Goal: Information Seeking & Learning: Learn about a topic

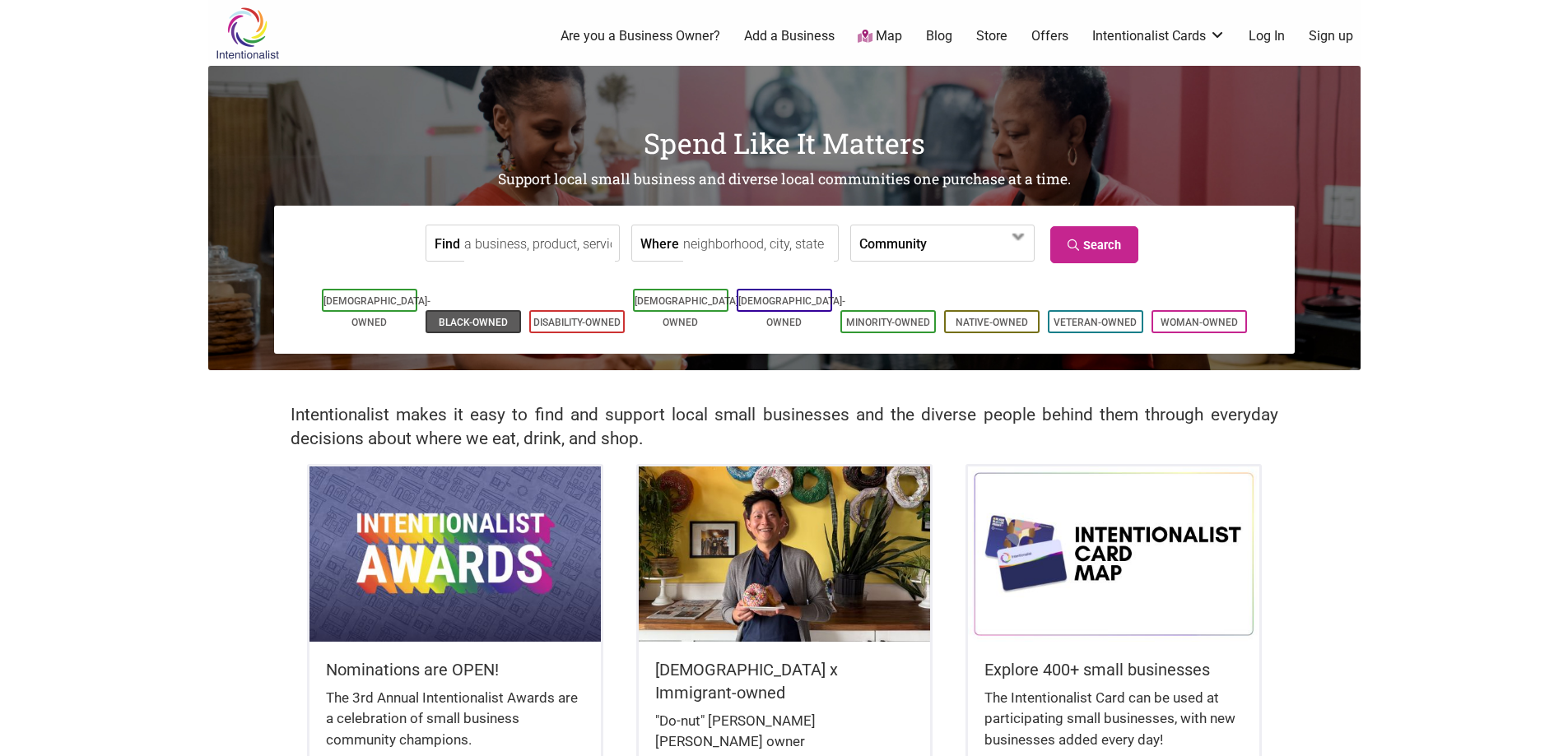
click at [468, 317] on link "Black-Owned" at bounding box center [473, 322] width 70 height 12
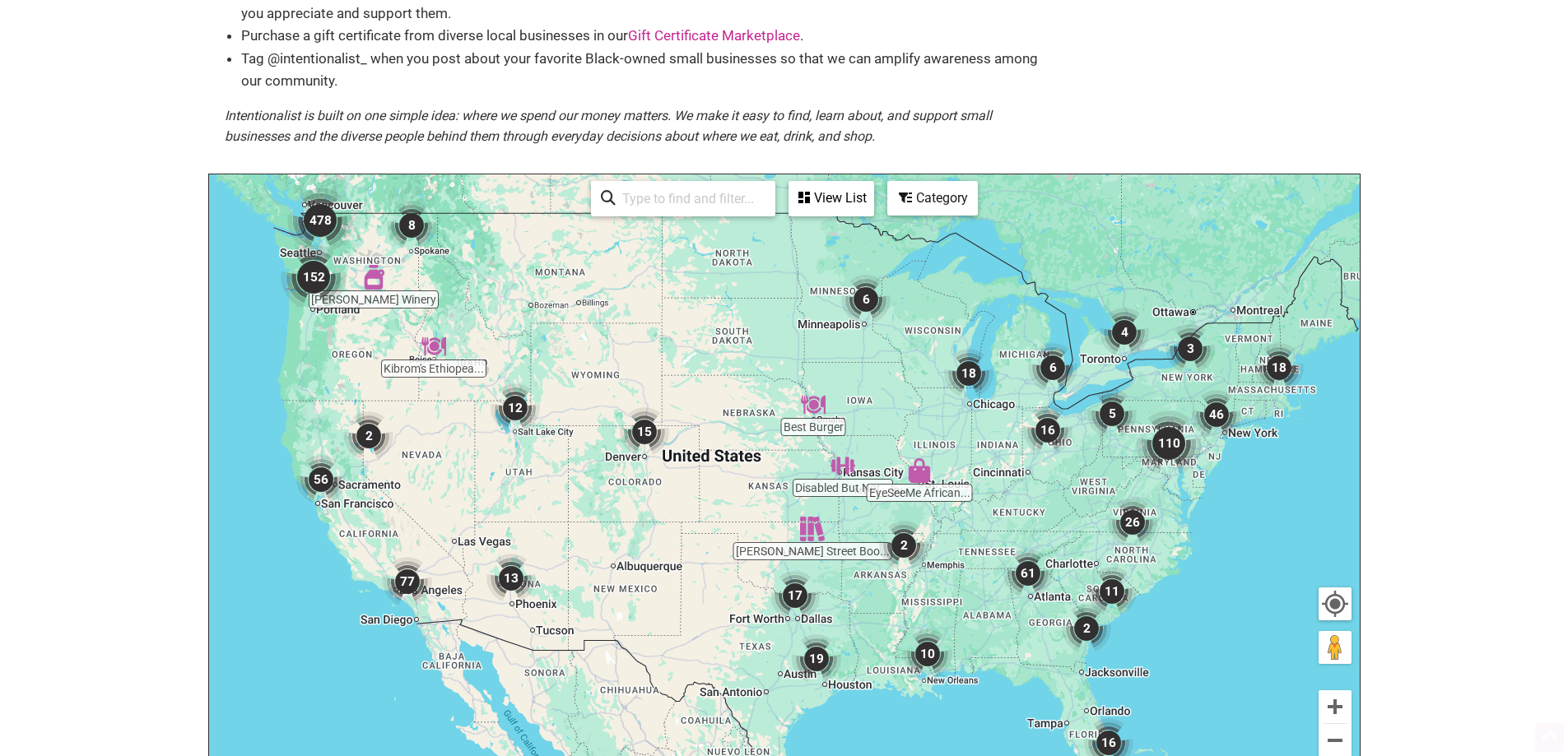
scroll to position [233, 0]
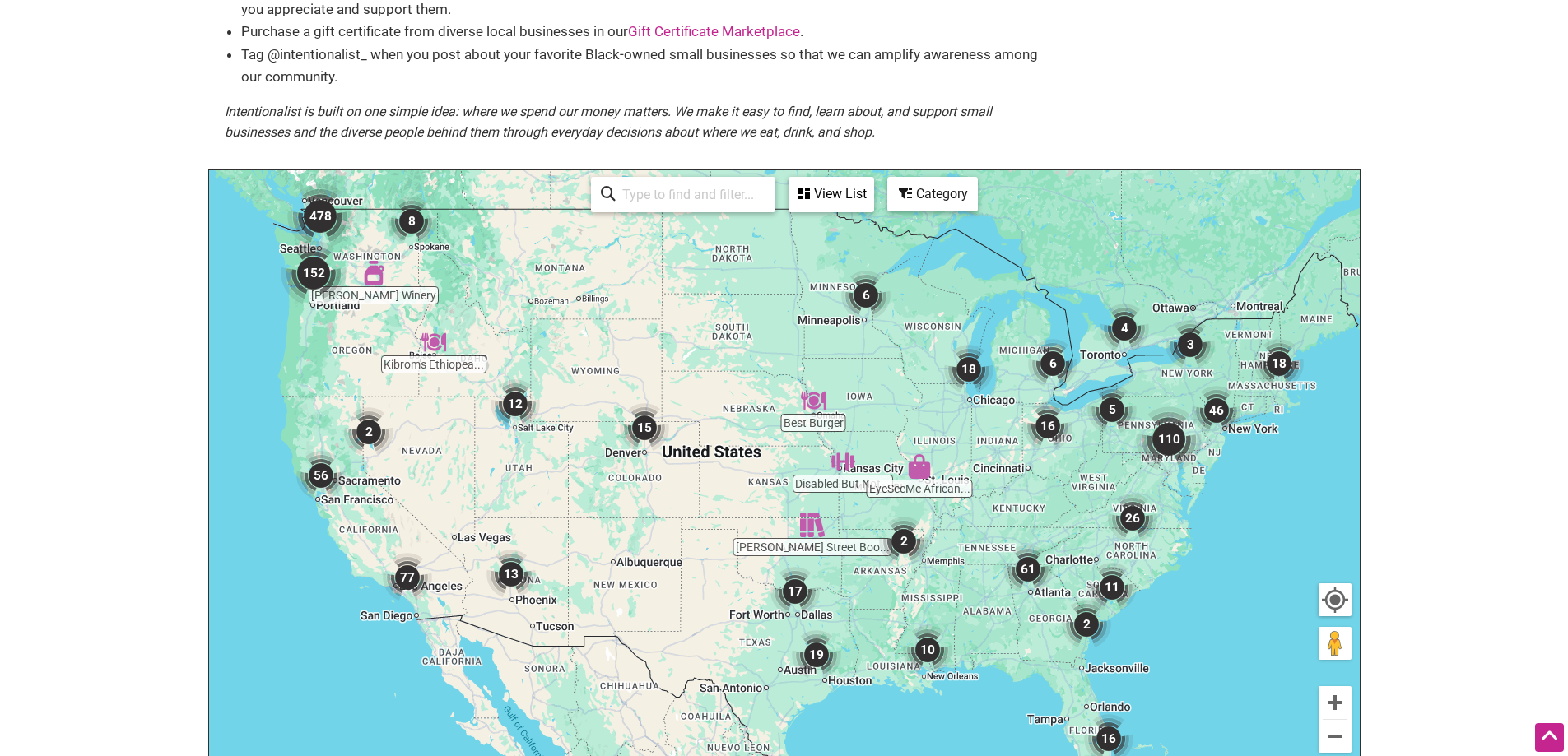
click at [695, 212] on div "See All" at bounding box center [683, 194] width 185 height 36
click at [681, 199] on input "search" at bounding box center [690, 194] width 150 height 32
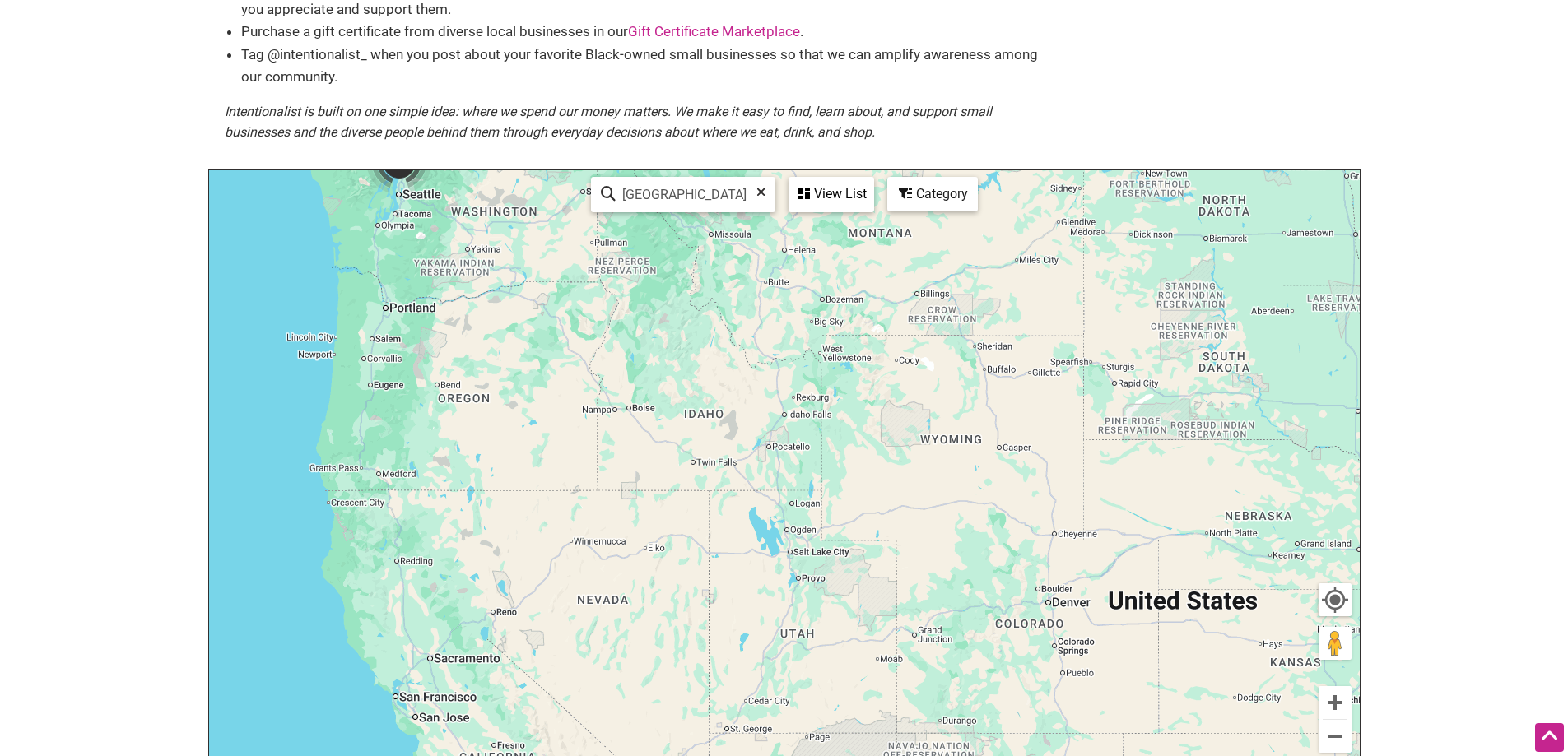
type input "[GEOGRAPHIC_DATA]"
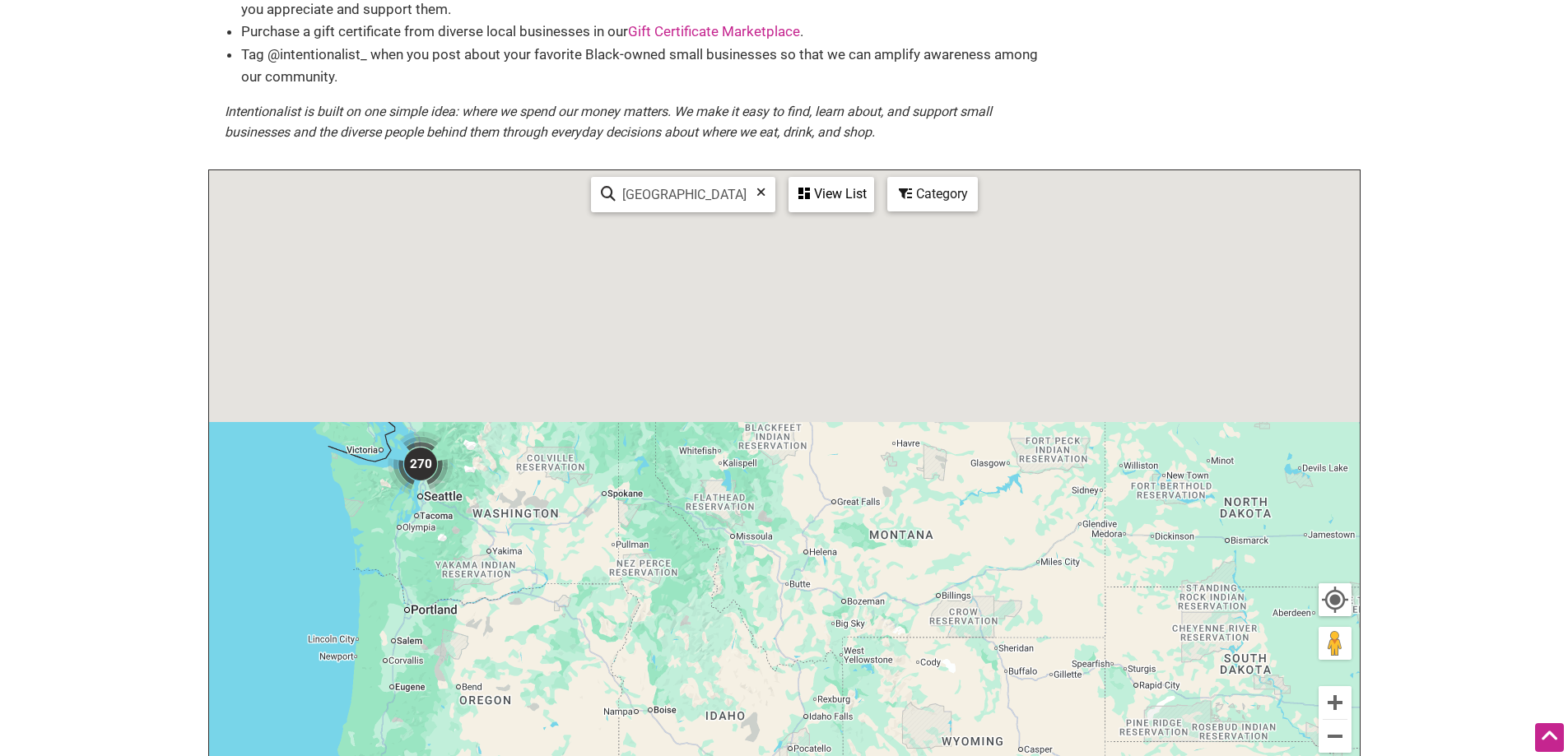
drag, startPoint x: 381, startPoint y: 282, endPoint x: 407, endPoint y: 600, distance: 319.1
click at [407, 600] on div "To navigate, press the arrow keys." at bounding box center [784, 490] width 1151 height 640
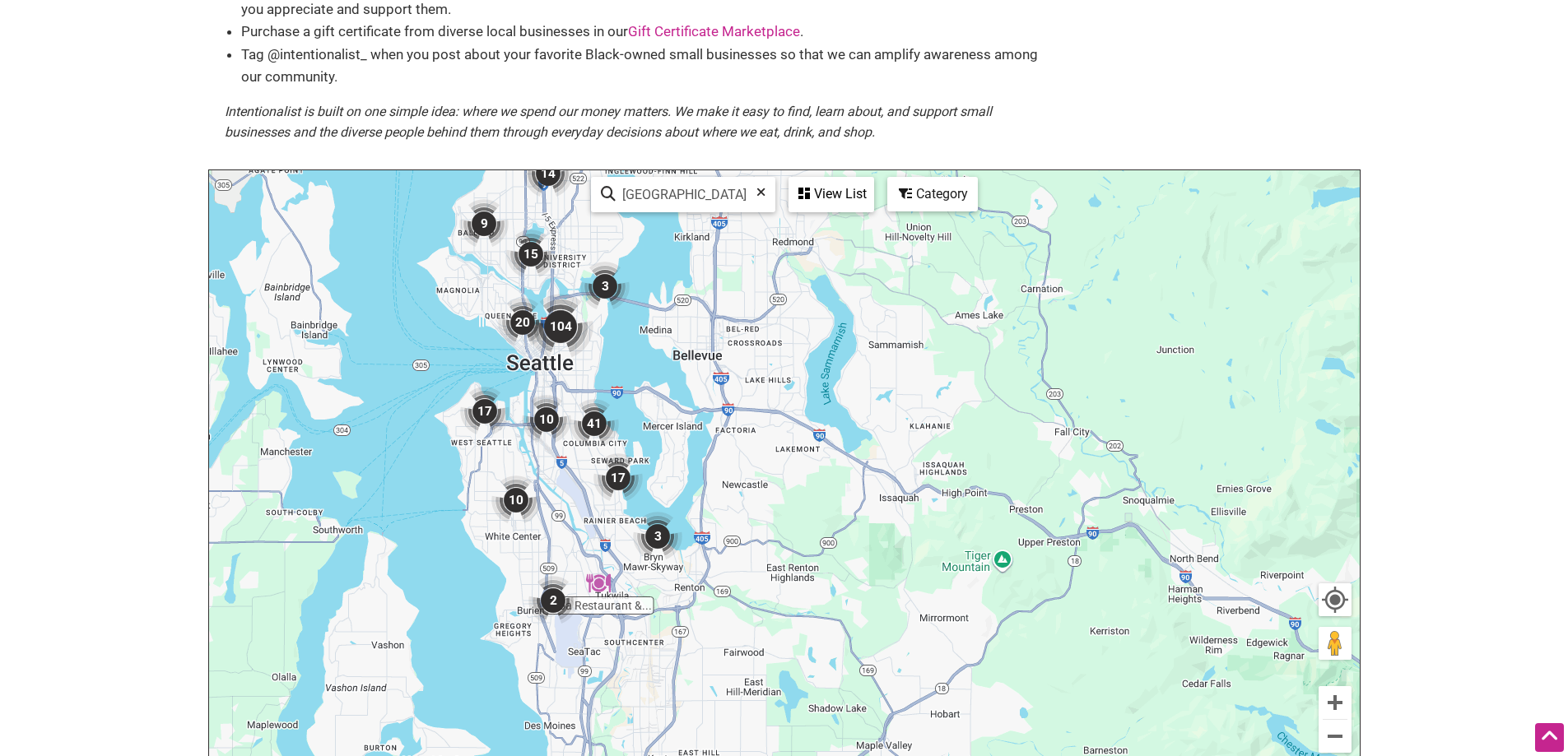
drag, startPoint x: 409, startPoint y: 481, endPoint x: 495, endPoint y: 312, distance: 189.6
click at [495, 312] on div "To navigate, press the arrow keys." at bounding box center [784, 490] width 1151 height 640
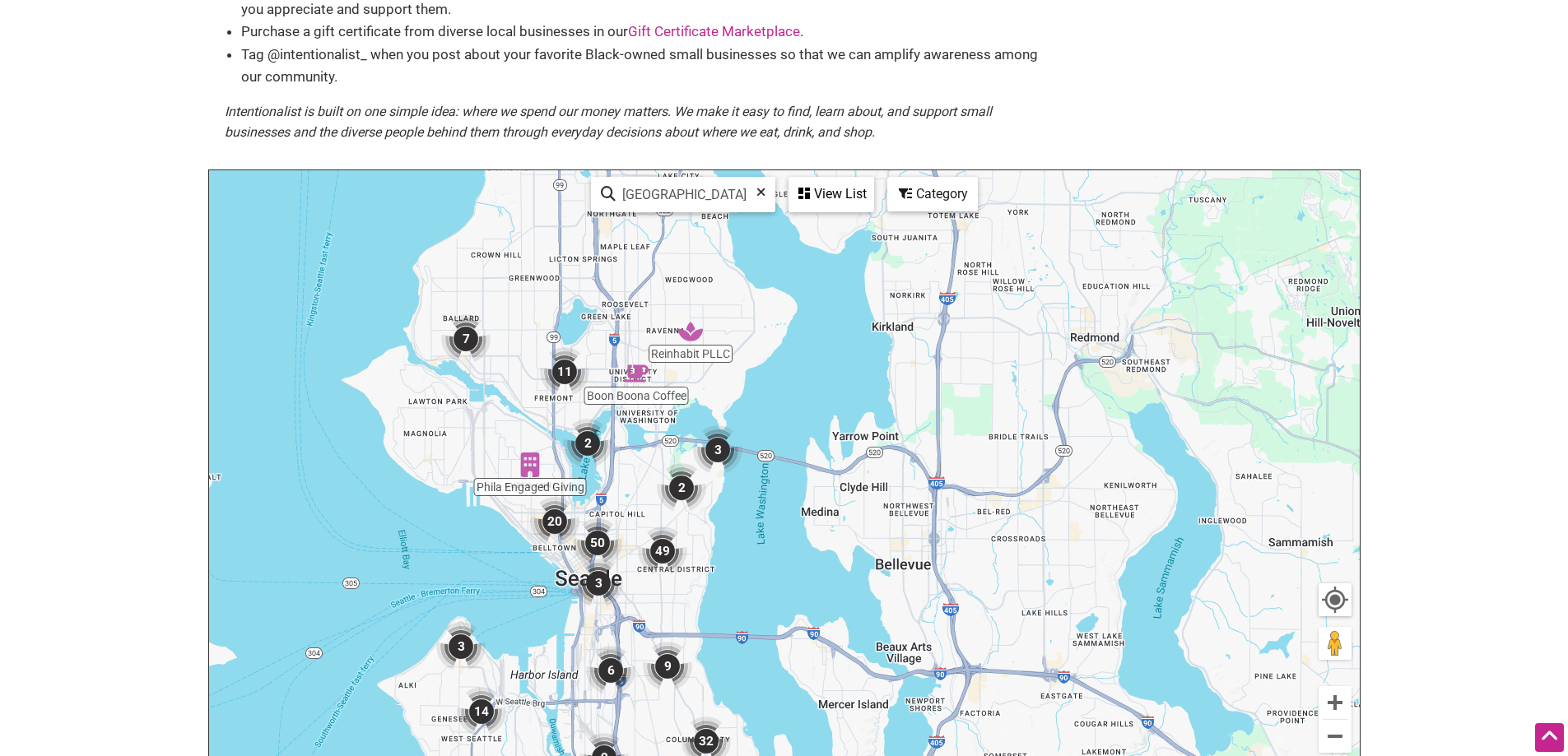
drag, startPoint x: 410, startPoint y: 315, endPoint x: 407, endPoint y: 487, distance: 172.0
click at [407, 487] on div "To navigate, press the arrow keys." at bounding box center [784, 490] width 1151 height 640
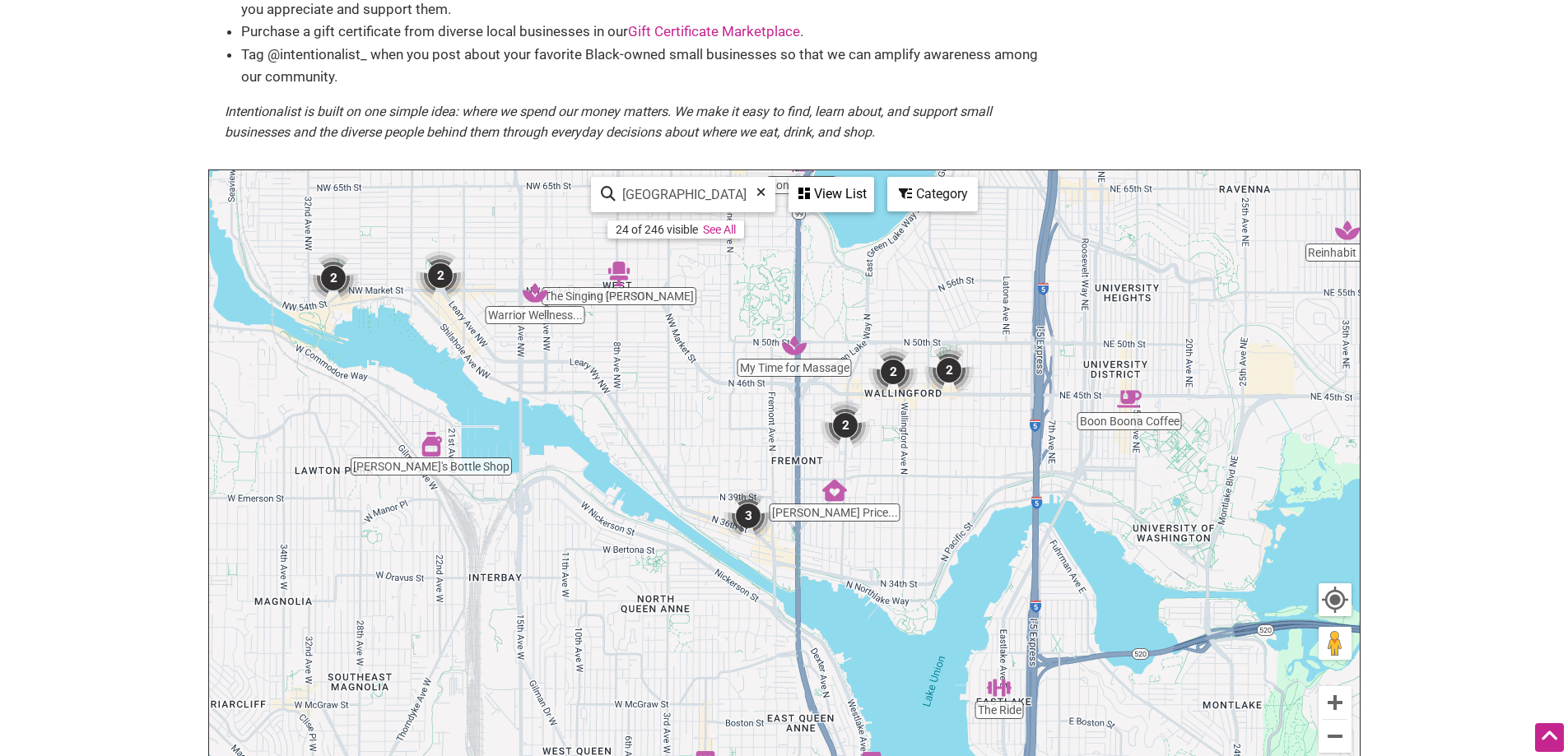
click at [439, 269] on img "2" at bounding box center [440, 275] width 49 height 49
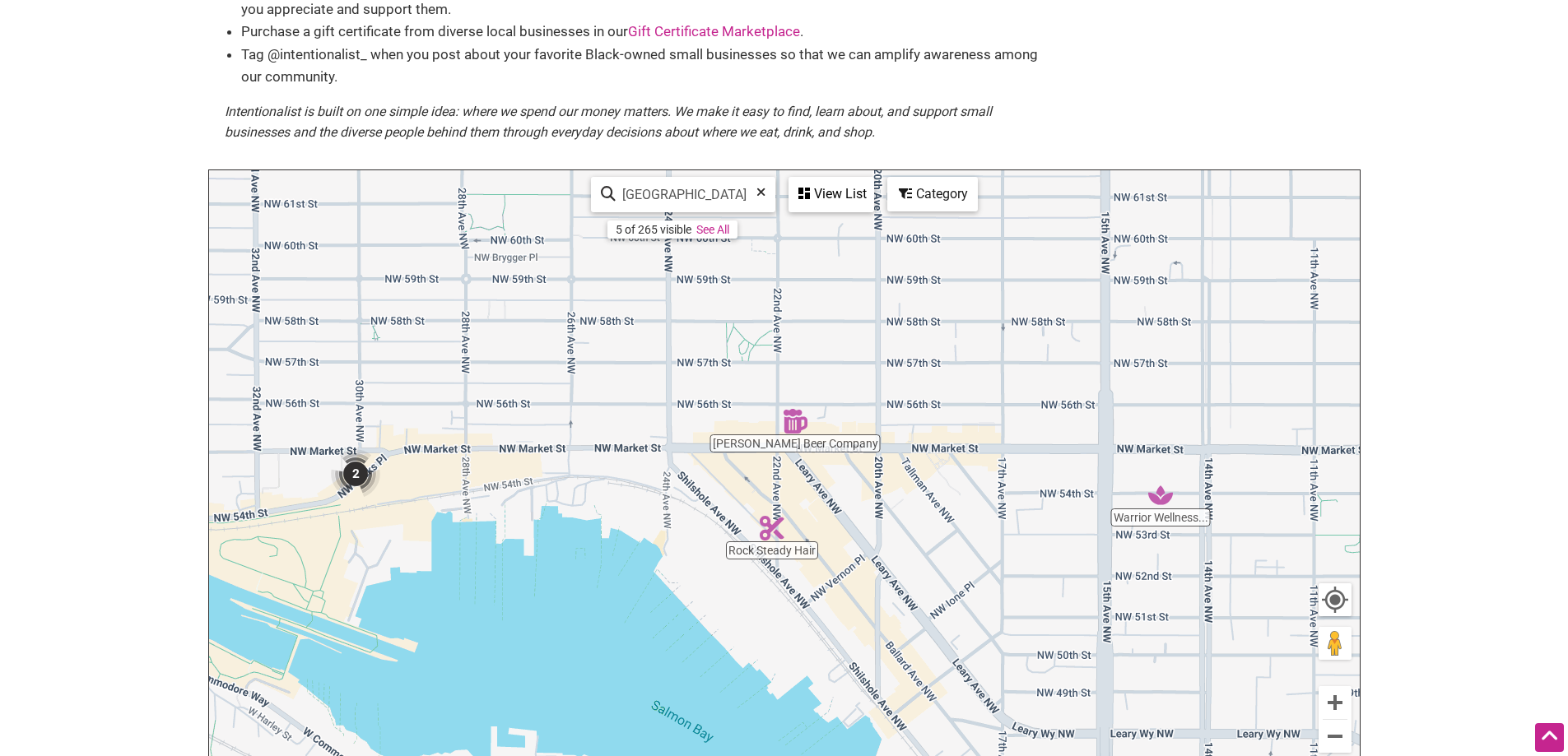
click at [352, 476] on img "2" at bounding box center [356, 473] width 49 height 49
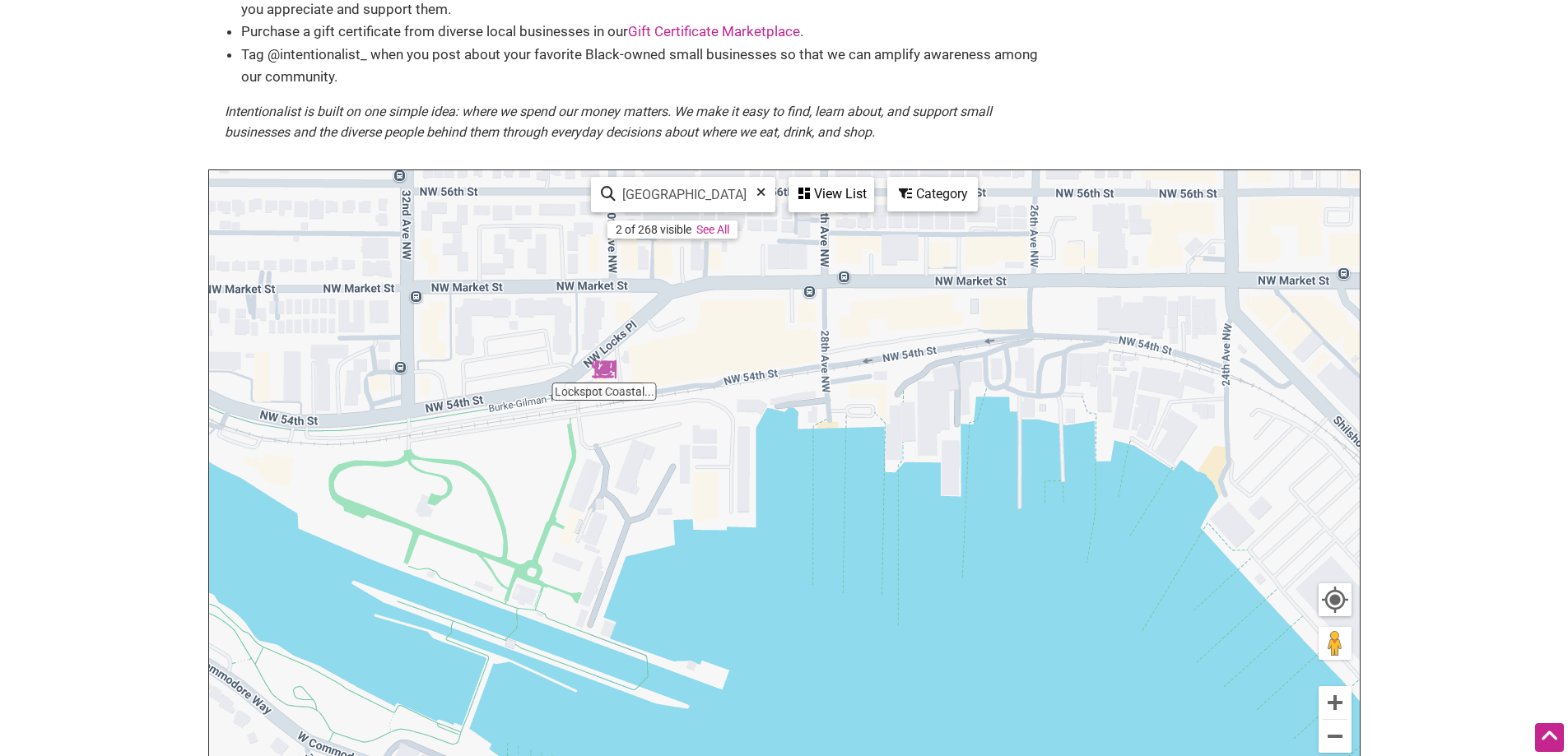
drag, startPoint x: 969, startPoint y: 359, endPoint x: 613, endPoint y: 360, distance: 356.0
click at [613, 360] on div "To navigate, press the arrow keys." at bounding box center [784, 490] width 1151 height 640
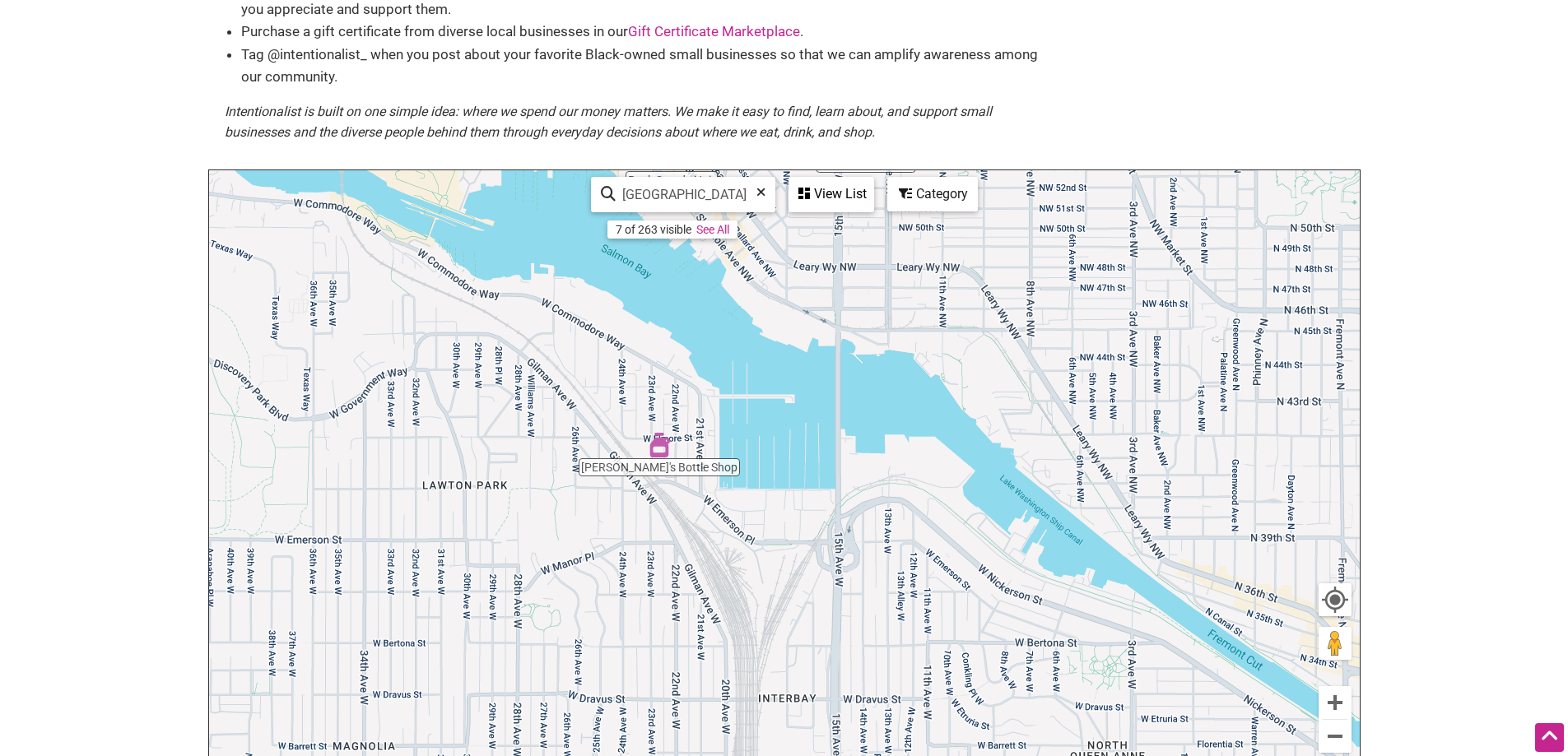
drag, startPoint x: 1144, startPoint y: 450, endPoint x: 999, endPoint y: 237, distance: 257.7
click at [999, 237] on div "To navigate, press the arrow keys." at bounding box center [784, 490] width 1151 height 640
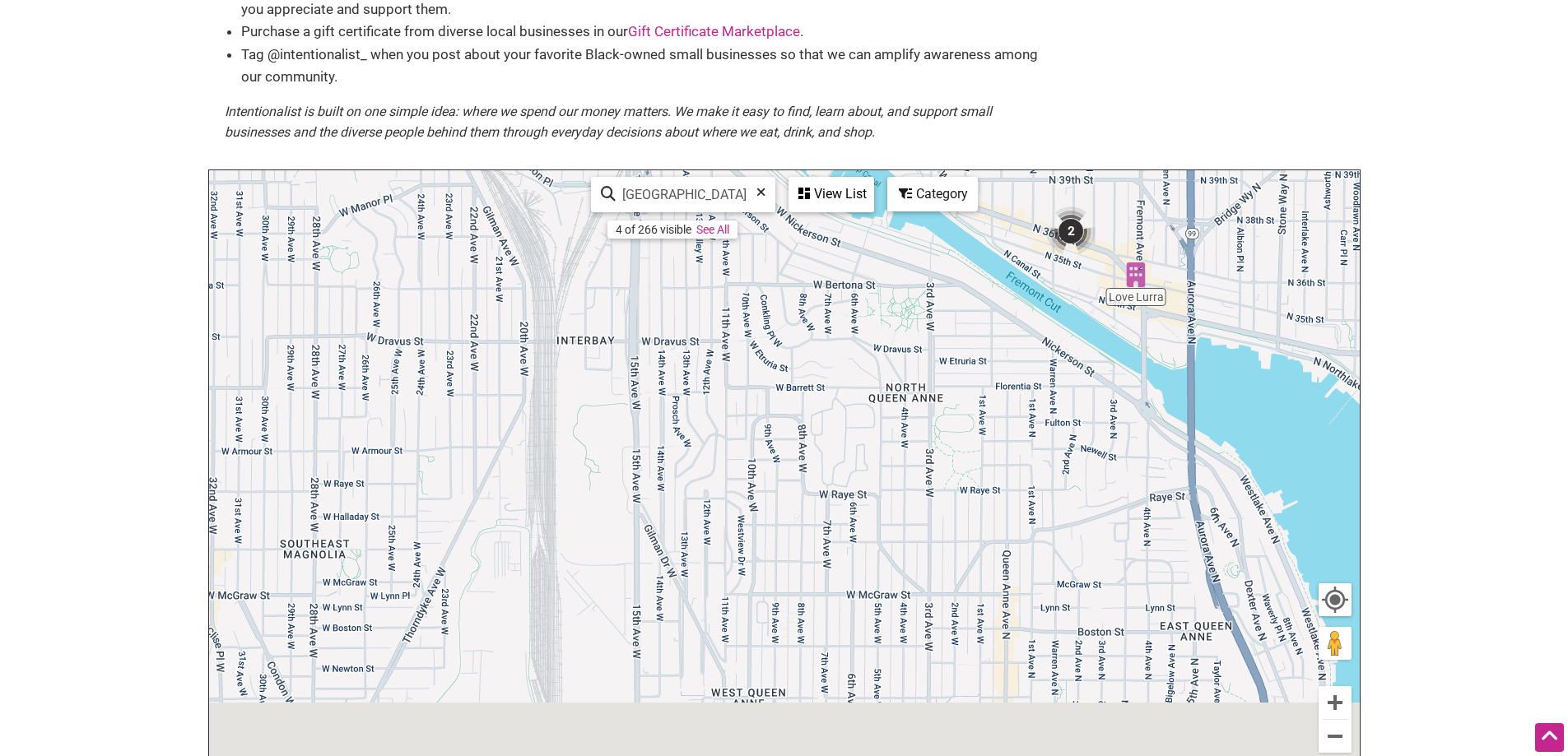
drag, startPoint x: 903, startPoint y: 515, endPoint x: 698, endPoint y: 141, distance: 426.5
click at [698, 141] on div "Black-owned Small Businesses Use Intentionalist to explore and #SpendLikeItMatt…" at bounding box center [784, 322] width 1153 height 978
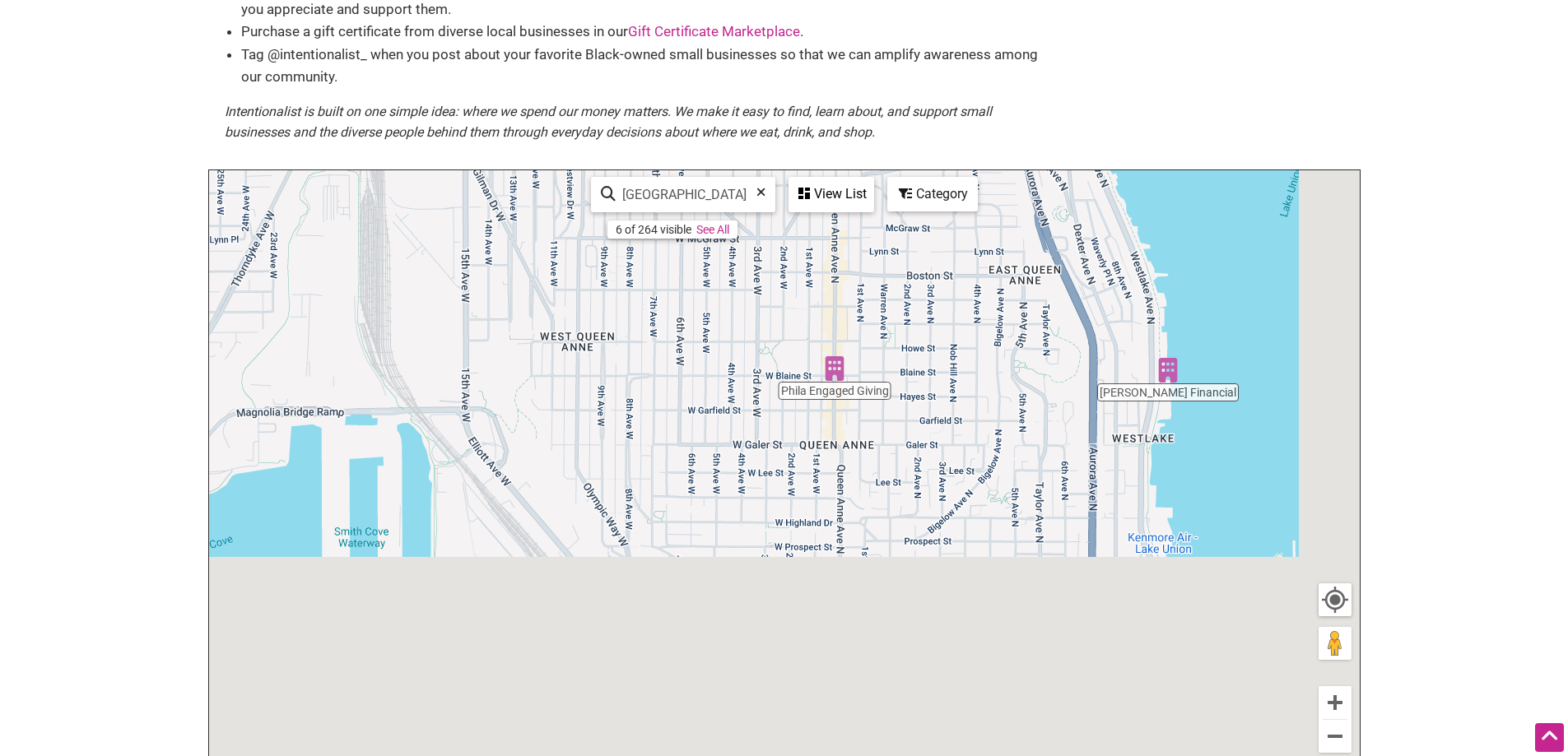
drag, startPoint x: 825, startPoint y: 374, endPoint x: 638, endPoint y: 17, distance: 403.0
click at [638, 17] on div "Black-owned Small Businesses Use Intentionalist to explore and #SpendLikeItMatt…" at bounding box center [784, 322] width 1153 height 978
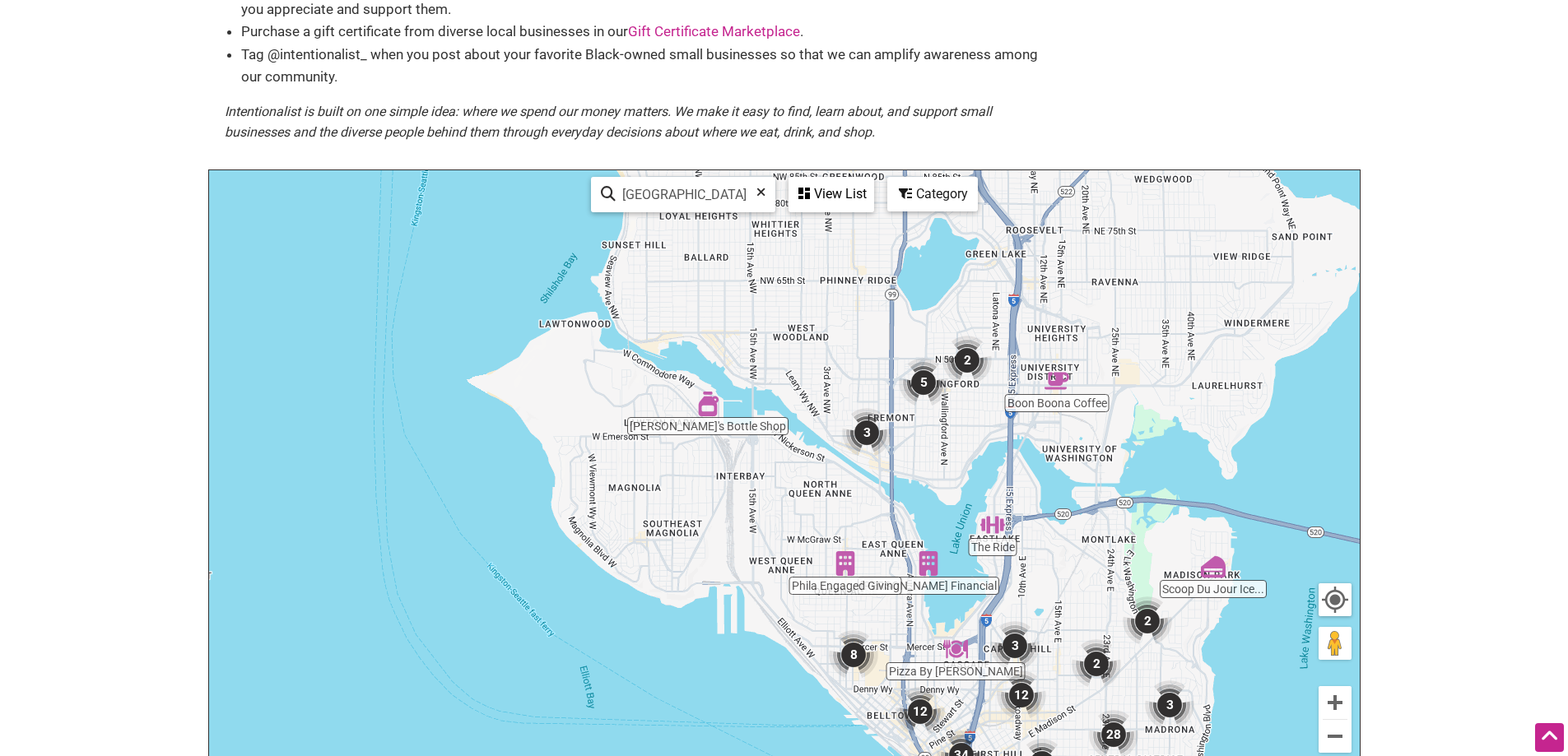
drag, startPoint x: 1200, startPoint y: 352, endPoint x: 1041, endPoint y: 578, distance: 276.3
click at [1041, 578] on div "To navigate, press the arrow keys." at bounding box center [784, 490] width 1151 height 640
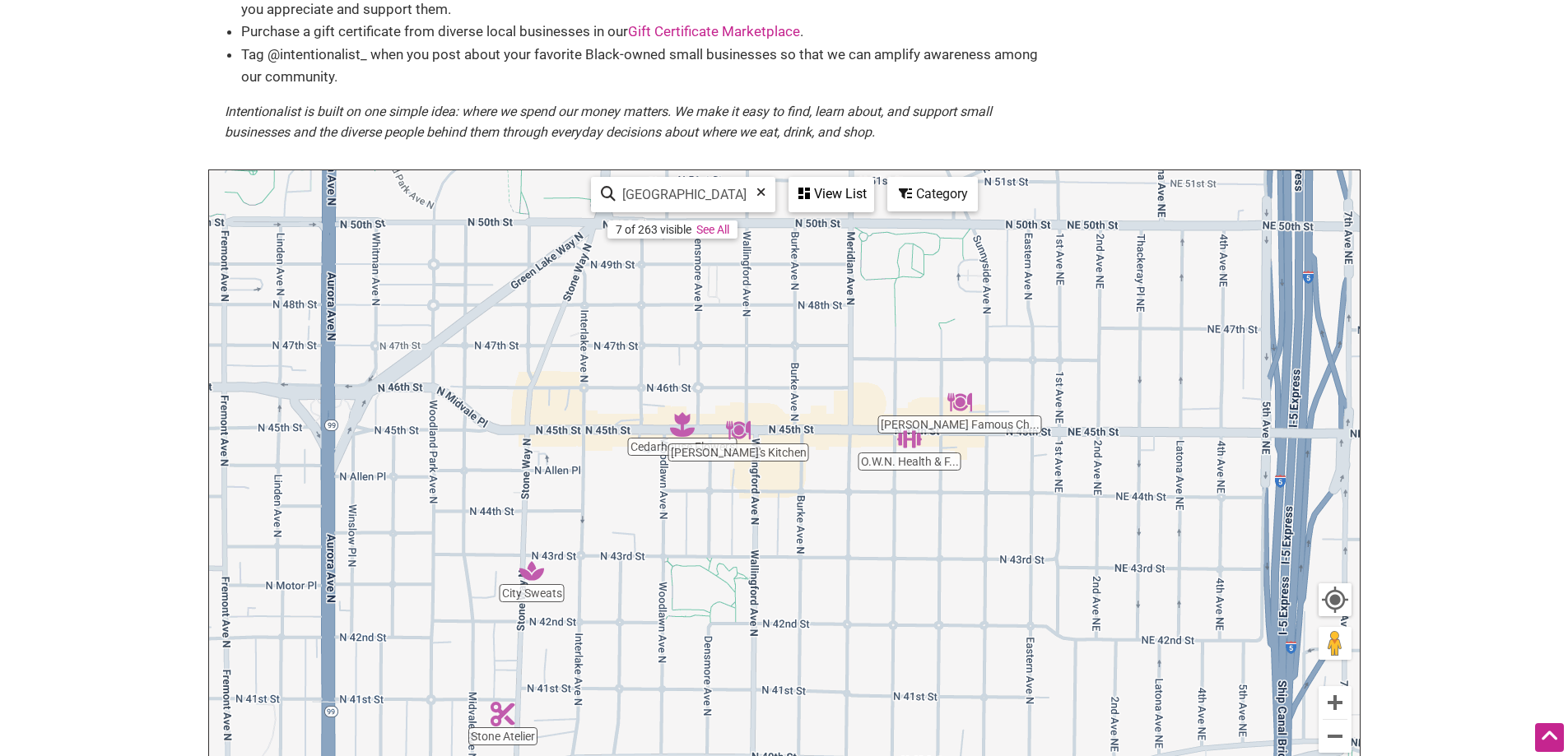
drag, startPoint x: 881, startPoint y: 325, endPoint x: 871, endPoint y: 576, distance: 251.2
click at [871, 576] on div "To navigate, press the arrow keys." at bounding box center [784, 490] width 1151 height 640
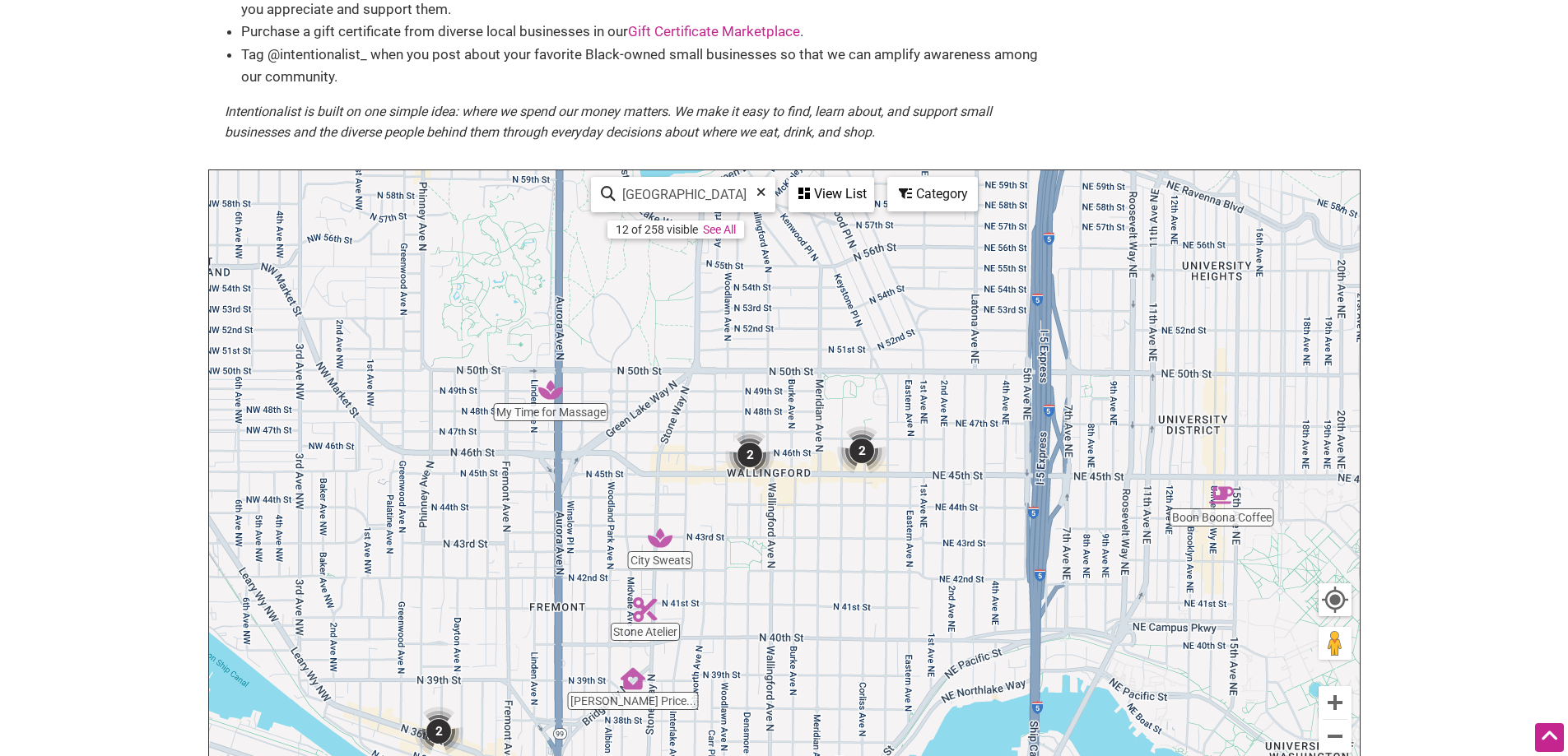
drag, startPoint x: 837, startPoint y: 575, endPoint x: 728, endPoint y: 214, distance: 377.1
click at [732, 270] on div "To navigate, press the arrow keys." at bounding box center [784, 490] width 1151 height 640
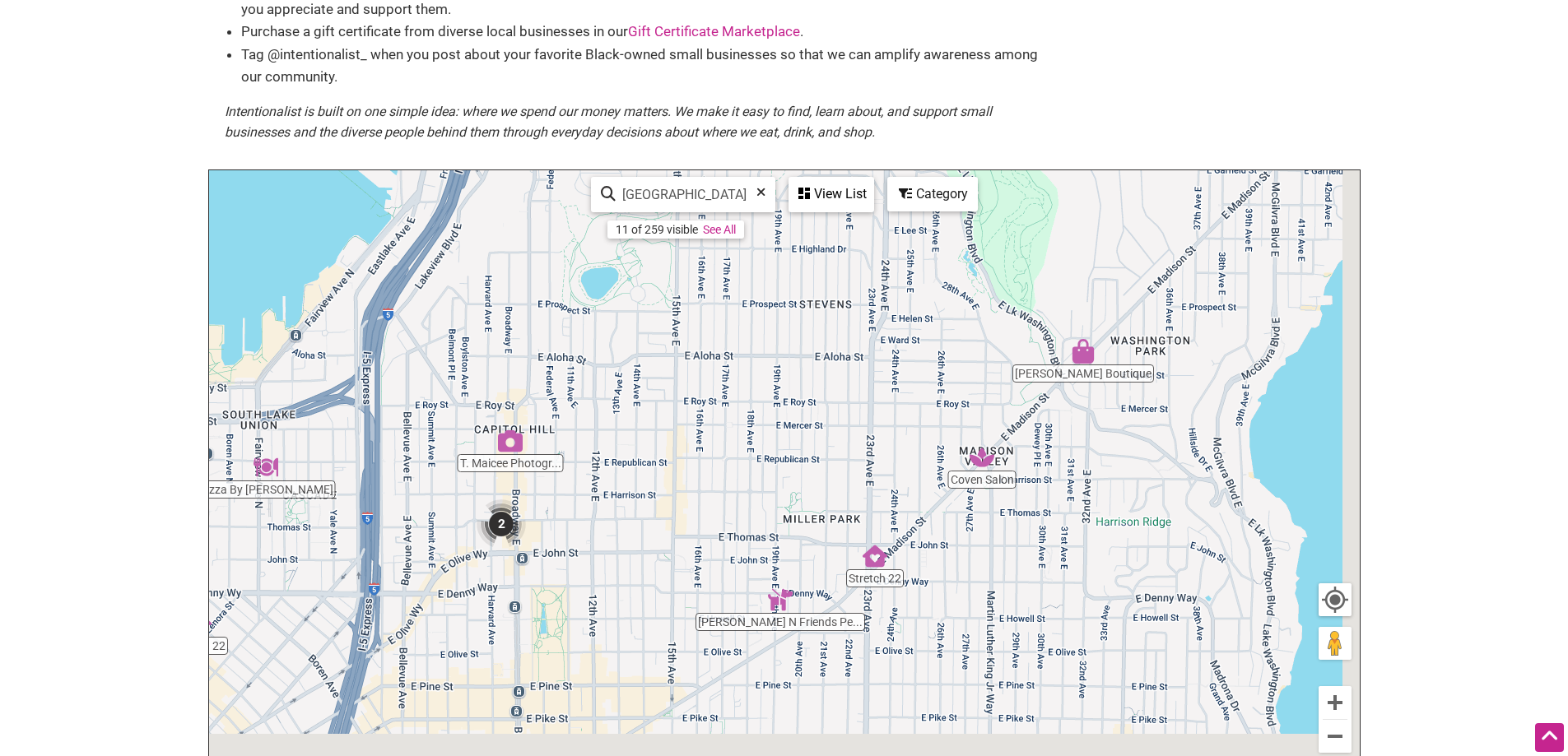
drag, startPoint x: 983, startPoint y: 542, endPoint x: 705, endPoint y: 374, distance: 324.8
click at [705, 374] on div "To navigate, press the arrow keys." at bounding box center [784, 490] width 1151 height 640
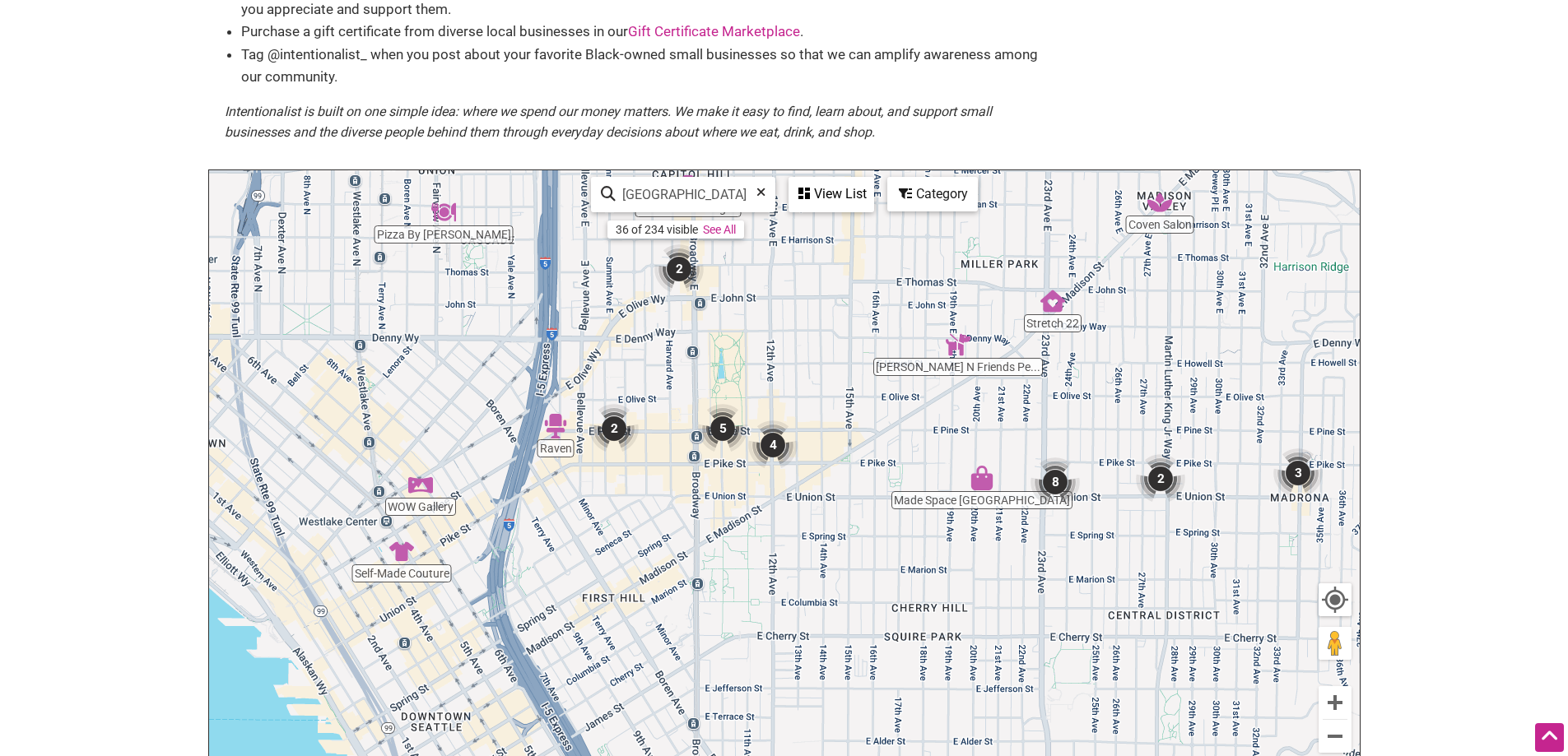
drag, startPoint x: 705, startPoint y: 374, endPoint x: 896, endPoint y: 126, distance: 313.0
click at [896, 126] on div "Black-owned Small Businesses Use Intentionalist to explore and #SpendLikeItMatt…" at bounding box center [784, 322] width 1153 height 978
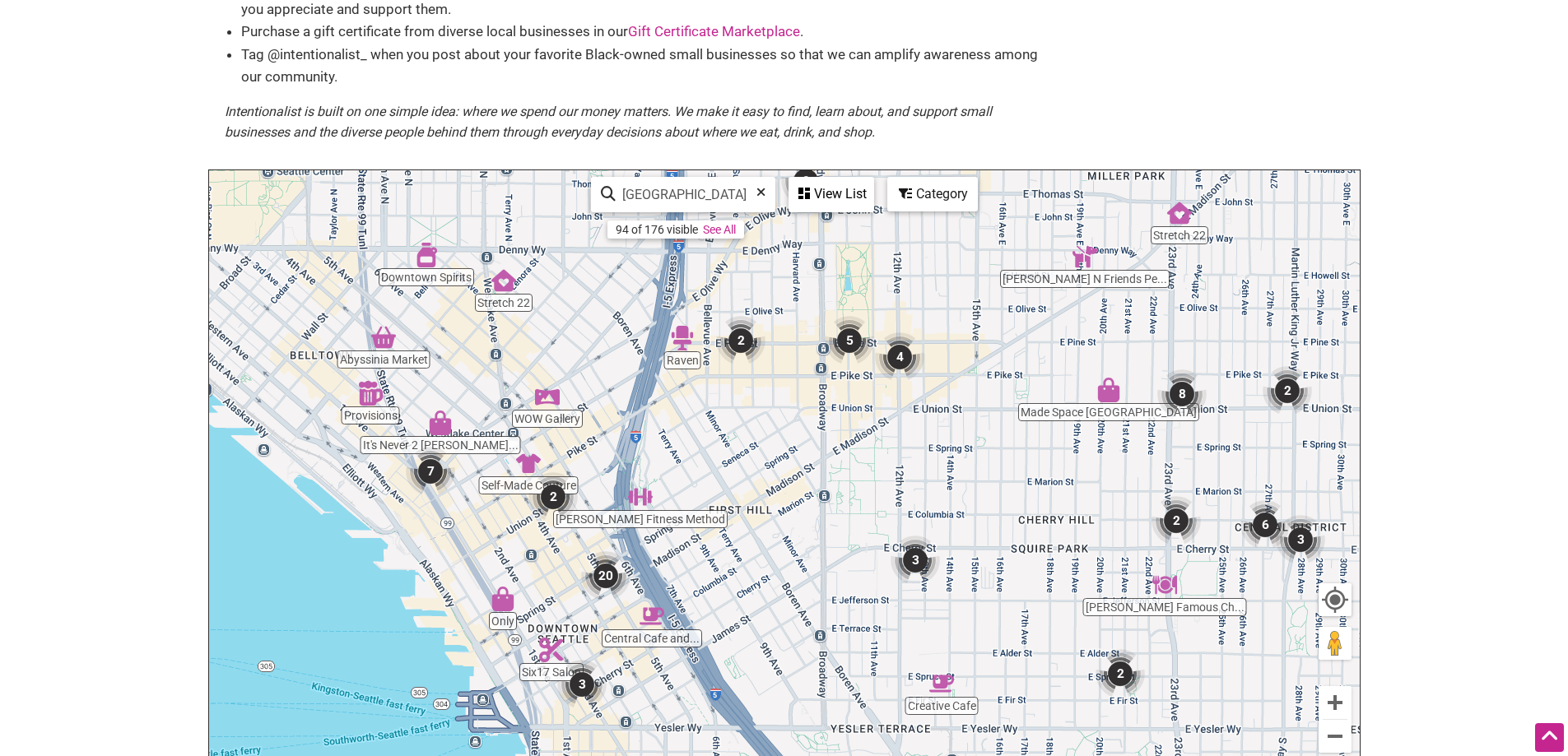
drag, startPoint x: 587, startPoint y: 598, endPoint x: 653, endPoint y: 345, distance: 261.5
click at [662, 361] on div "To navigate, press the arrow keys." at bounding box center [784, 490] width 1151 height 640
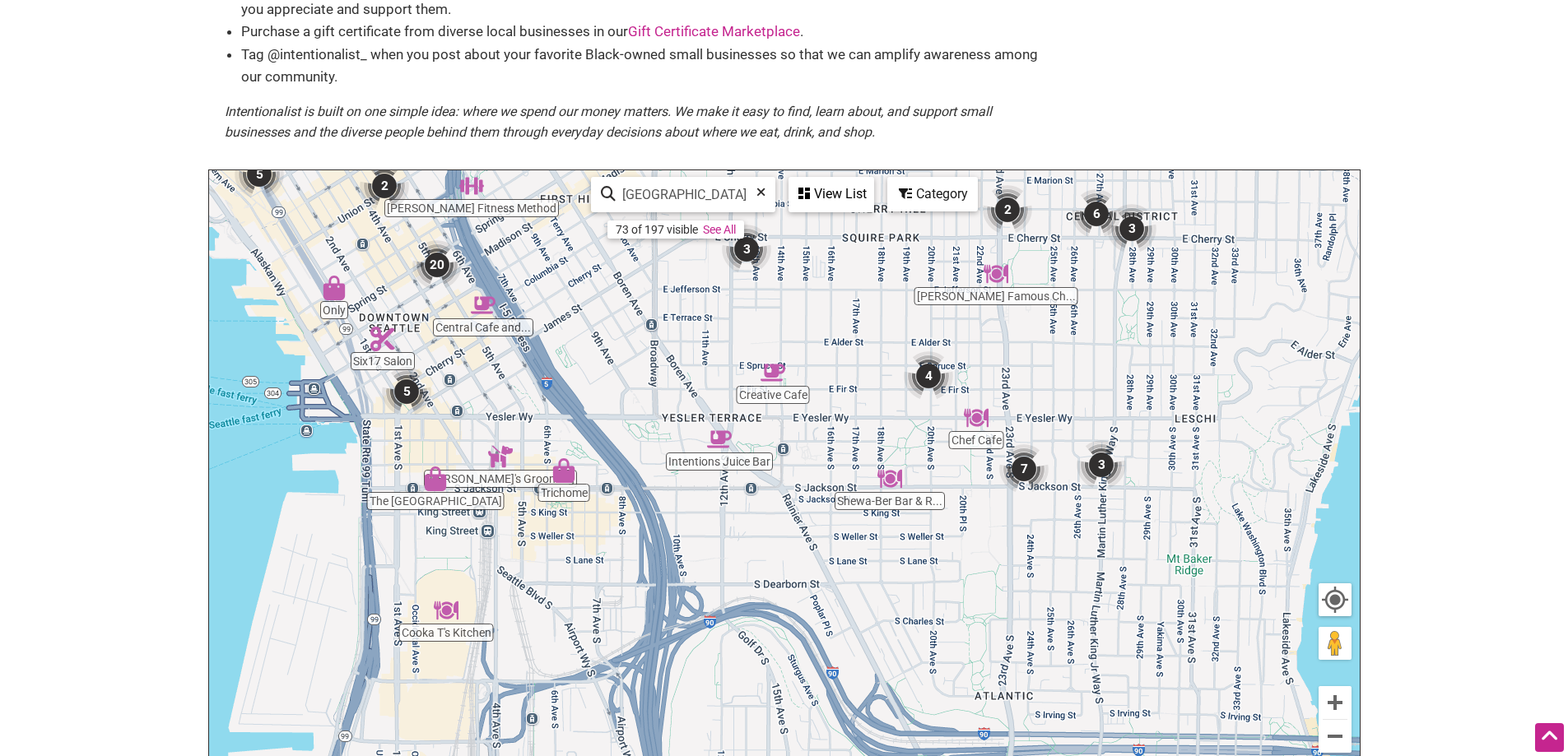
scroll to position [0, 0]
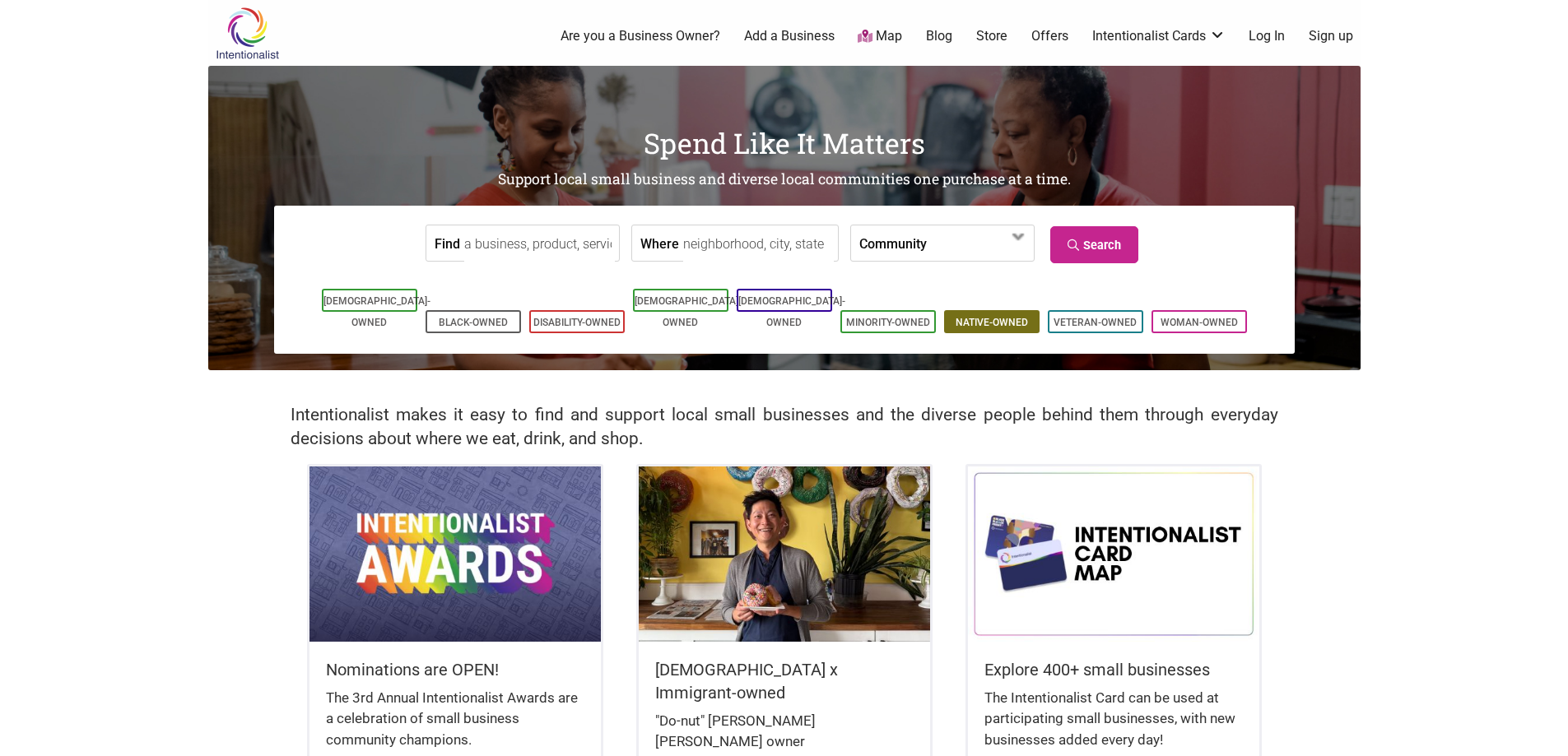
drag, startPoint x: 997, startPoint y: 313, endPoint x: 983, endPoint y: 300, distance: 19.1
click at [983, 317] on link "Native-Owned" at bounding box center [991, 322] width 72 height 12
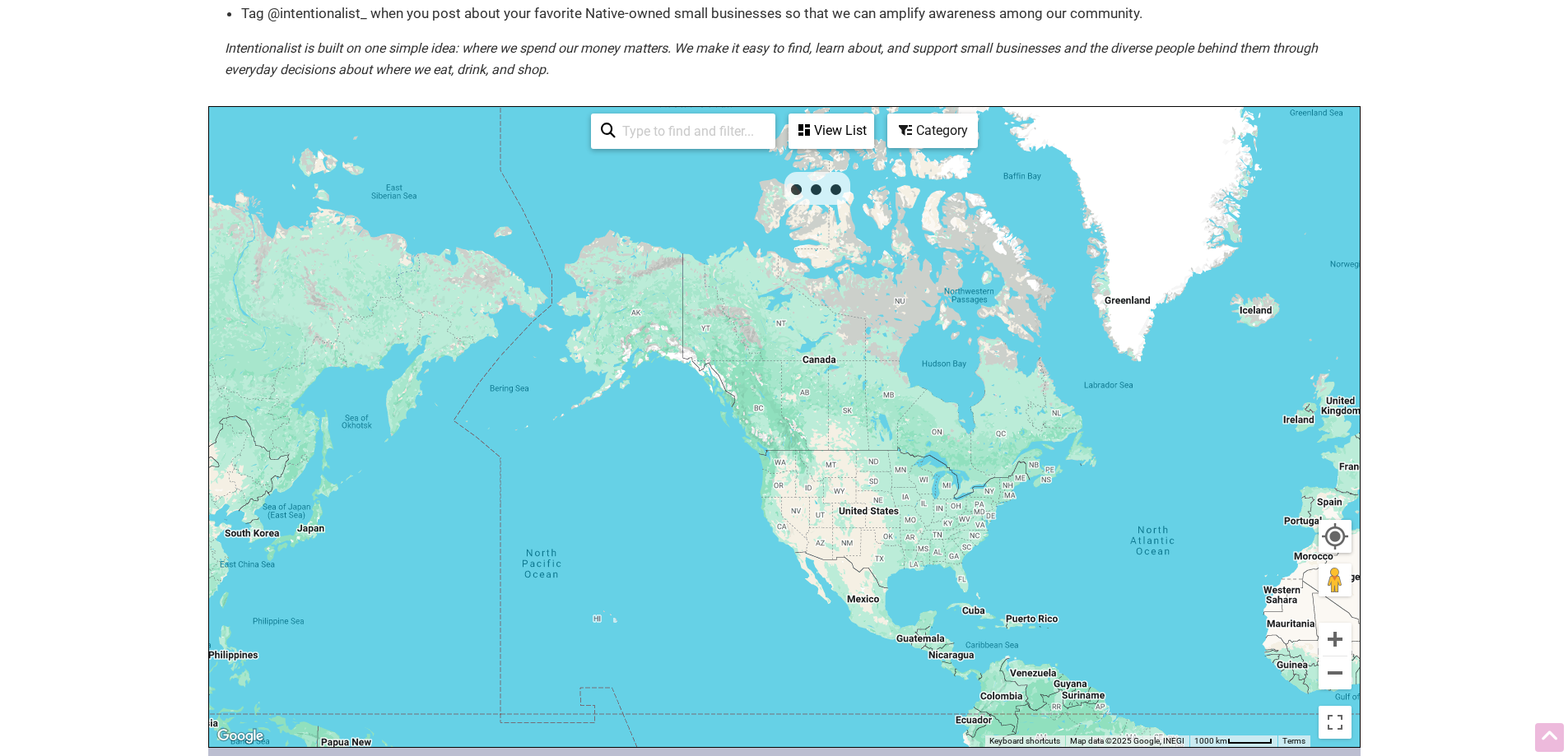
scroll to position [232, 0]
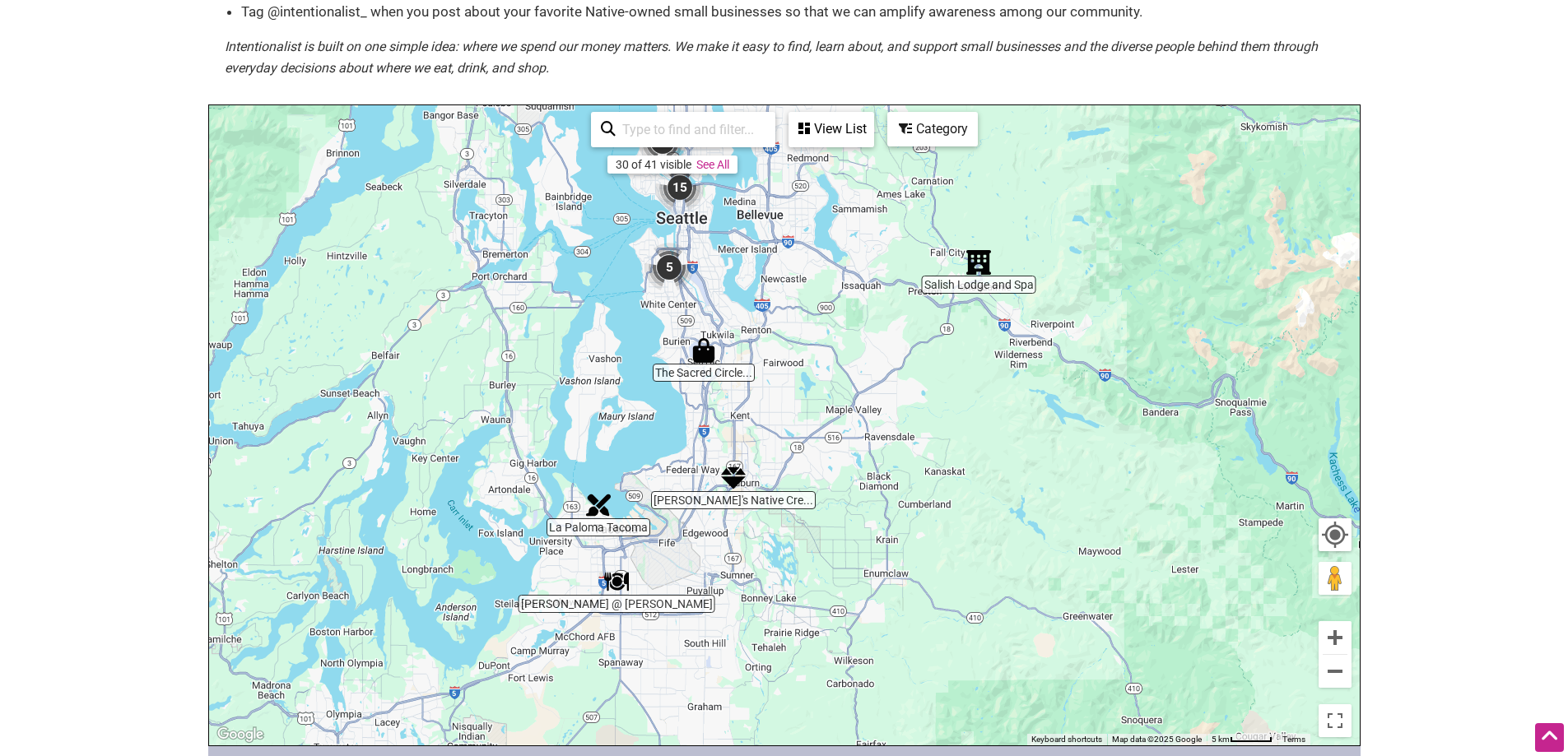
drag, startPoint x: 770, startPoint y: 258, endPoint x: 820, endPoint y: 408, distance: 158.1
click at [820, 408] on div "To navigate, press the arrow keys." at bounding box center [784, 425] width 1151 height 640
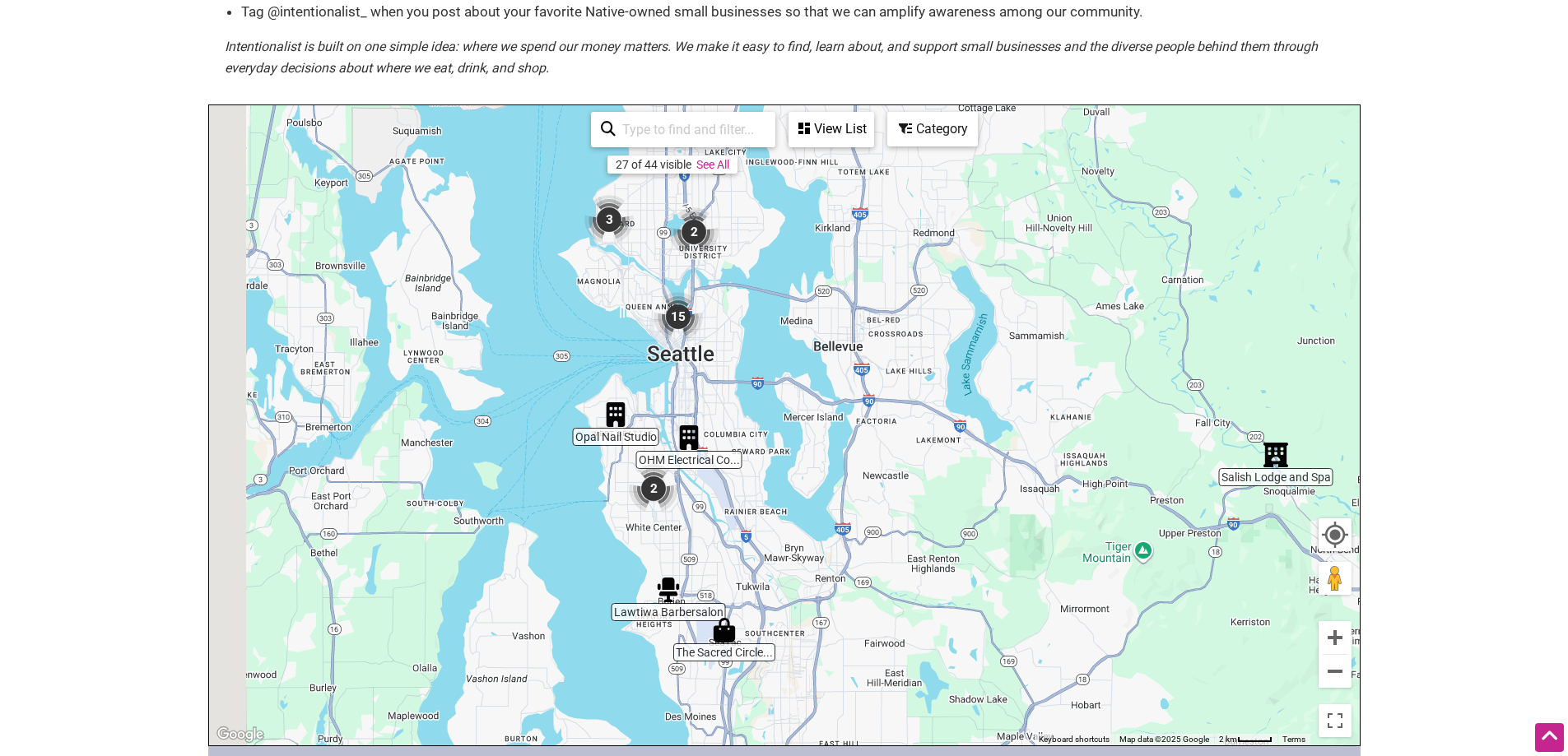
drag, startPoint x: 741, startPoint y: 287, endPoint x: 896, endPoint y: 513, distance: 274.0
click at [896, 513] on div "To navigate, press the arrow keys." at bounding box center [784, 425] width 1151 height 640
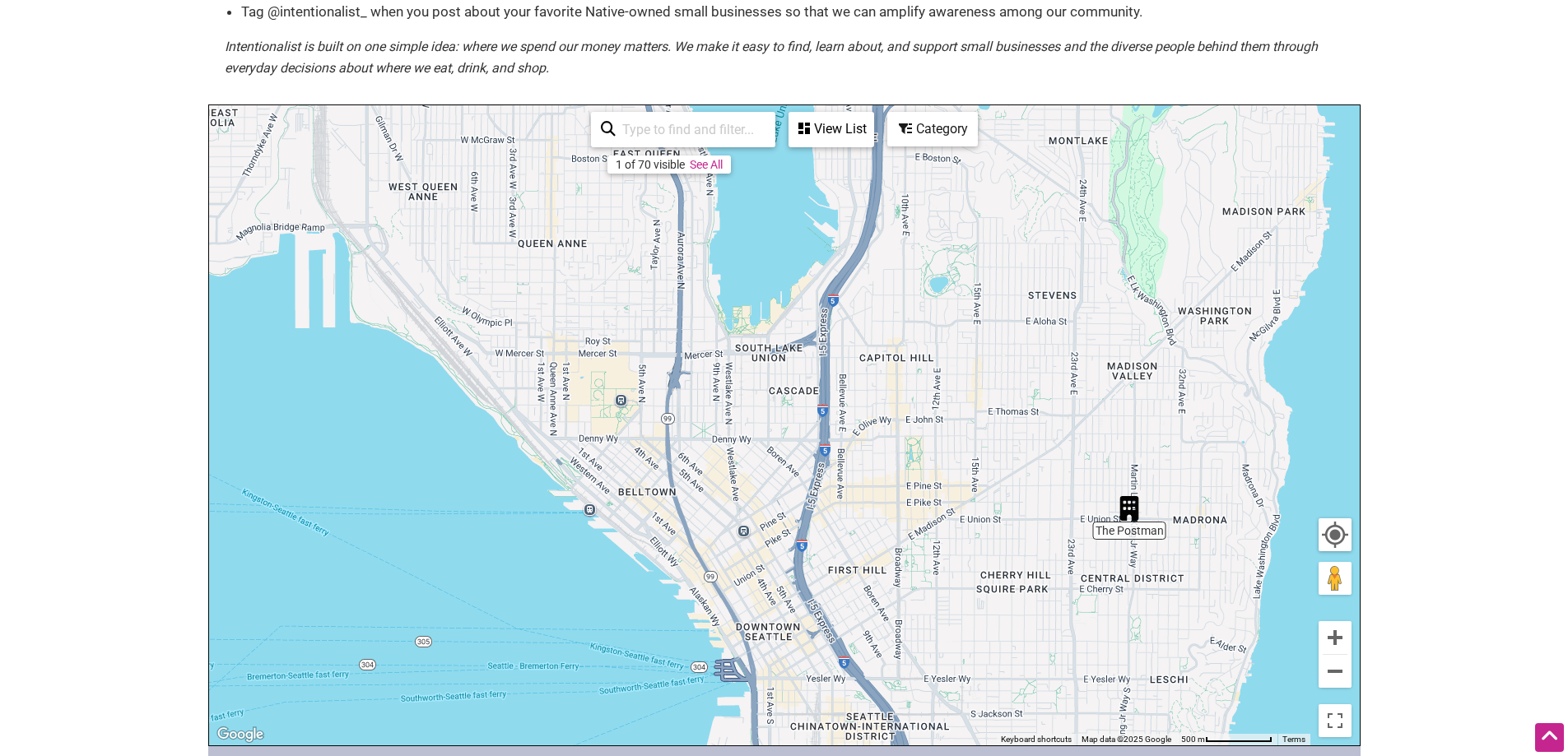
drag, startPoint x: 555, startPoint y: 678, endPoint x: 1299, endPoint y: 581, distance: 750.3
click at [1299, 581] on div "To navigate, press the arrow keys." at bounding box center [784, 425] width 1151 height 640
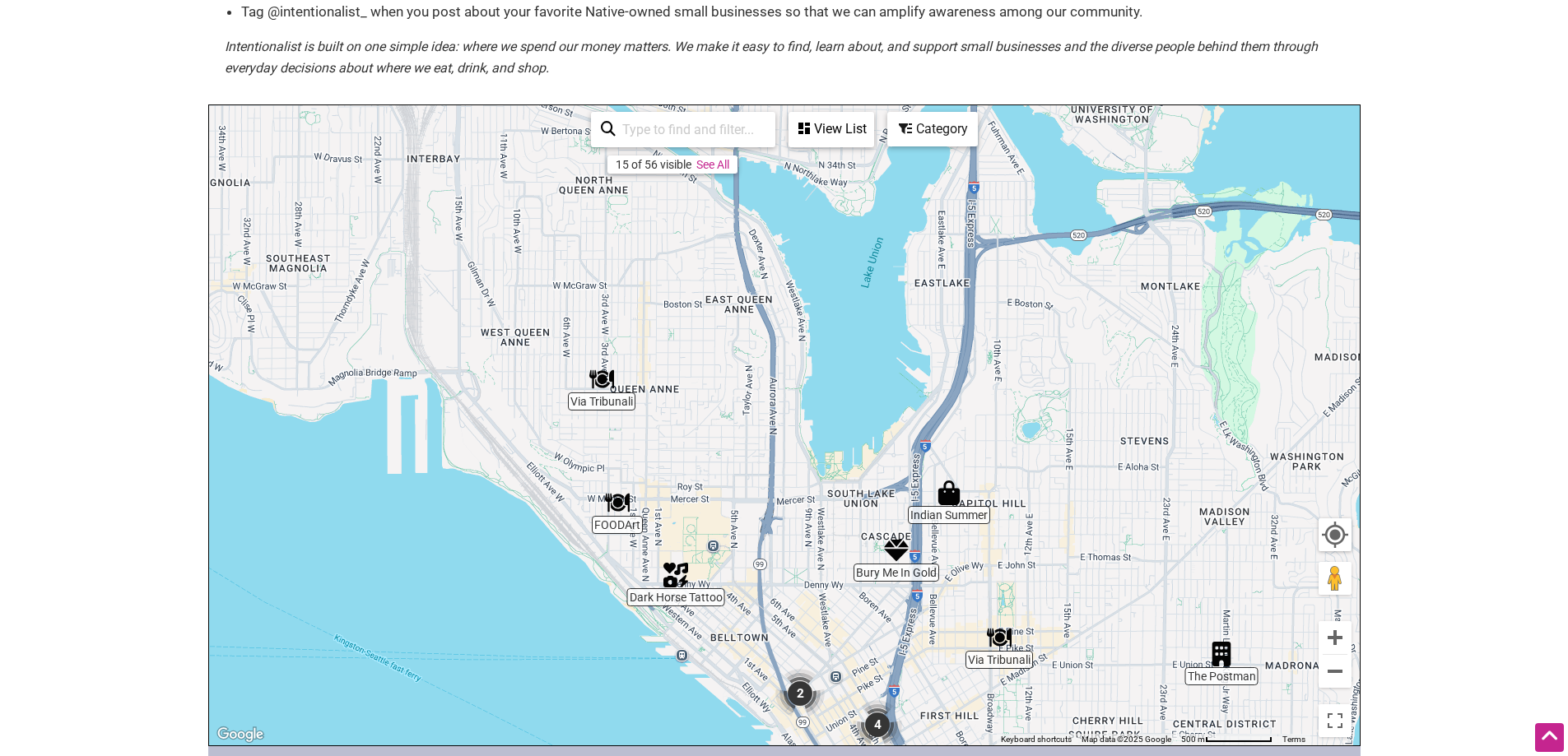
drag, startPoint x: 638, startPoint y: 294, endPoint x: 752, endPoint y: 539, distance: 270.2
click at [752, 539] on div "To navigate, press the arrow keys." at bounding box center [784, 425] width 1151 height 640
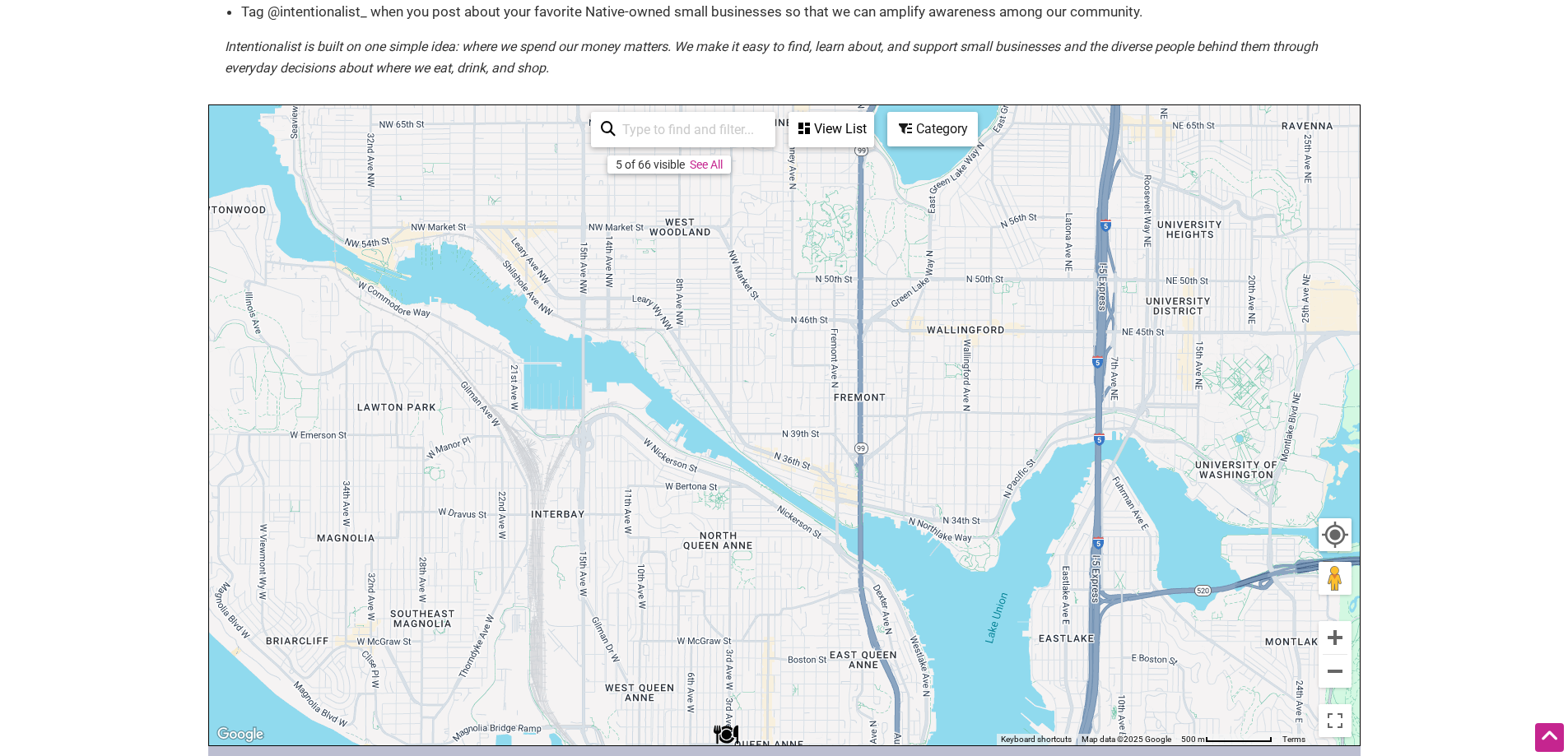
drag, startPoint x: 582, startPoint y: 248, endPoint x: 655, endPoint y: 538, distance: 299.0
click at [655, 538] on div "To navigate, press the arrow keys." at bounding box center [784, 425] width 1151 height 640
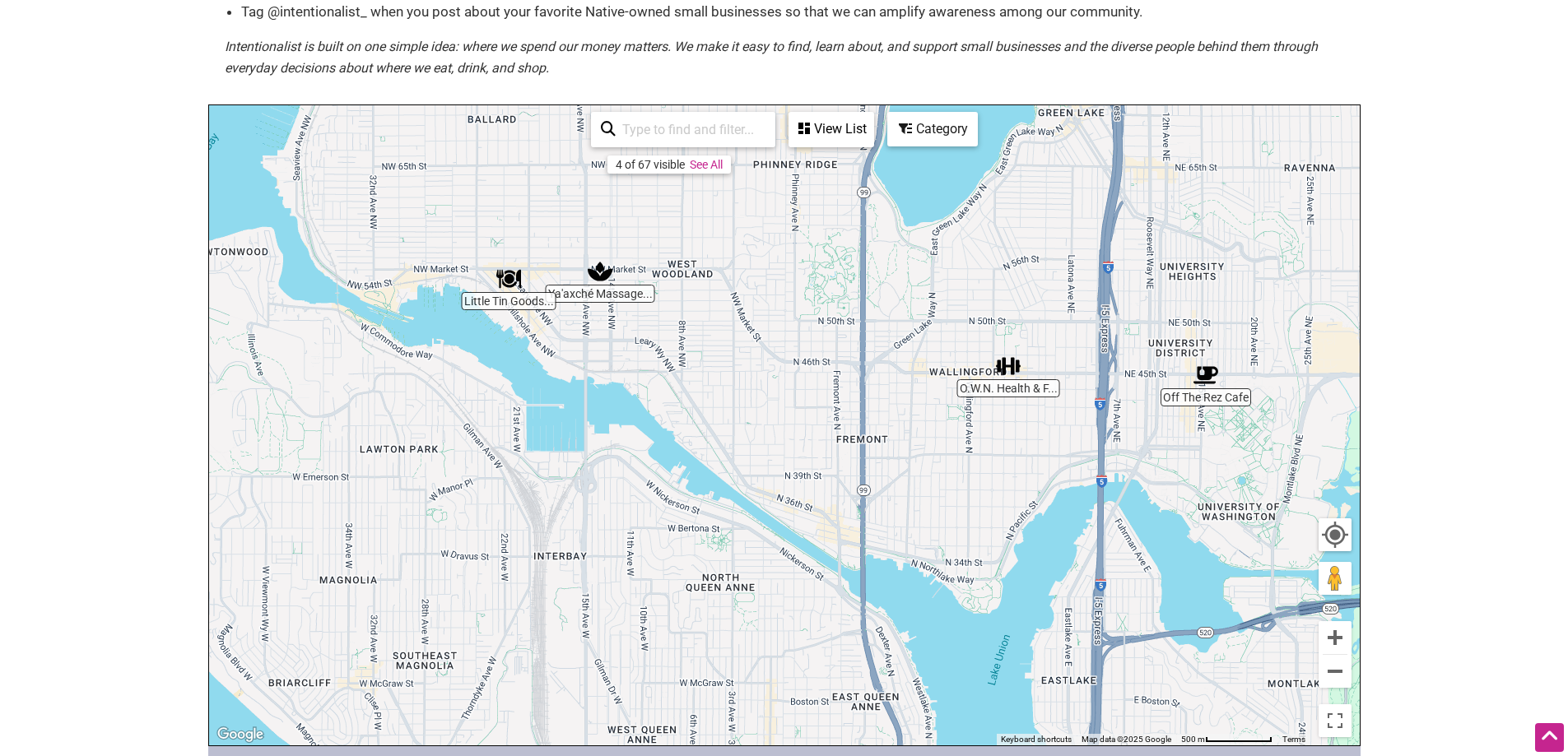
click at [512, 285] on img "Little Tin Goods & Apothecary Cabinet" at bounding box center [509, 279] width 25 height 25
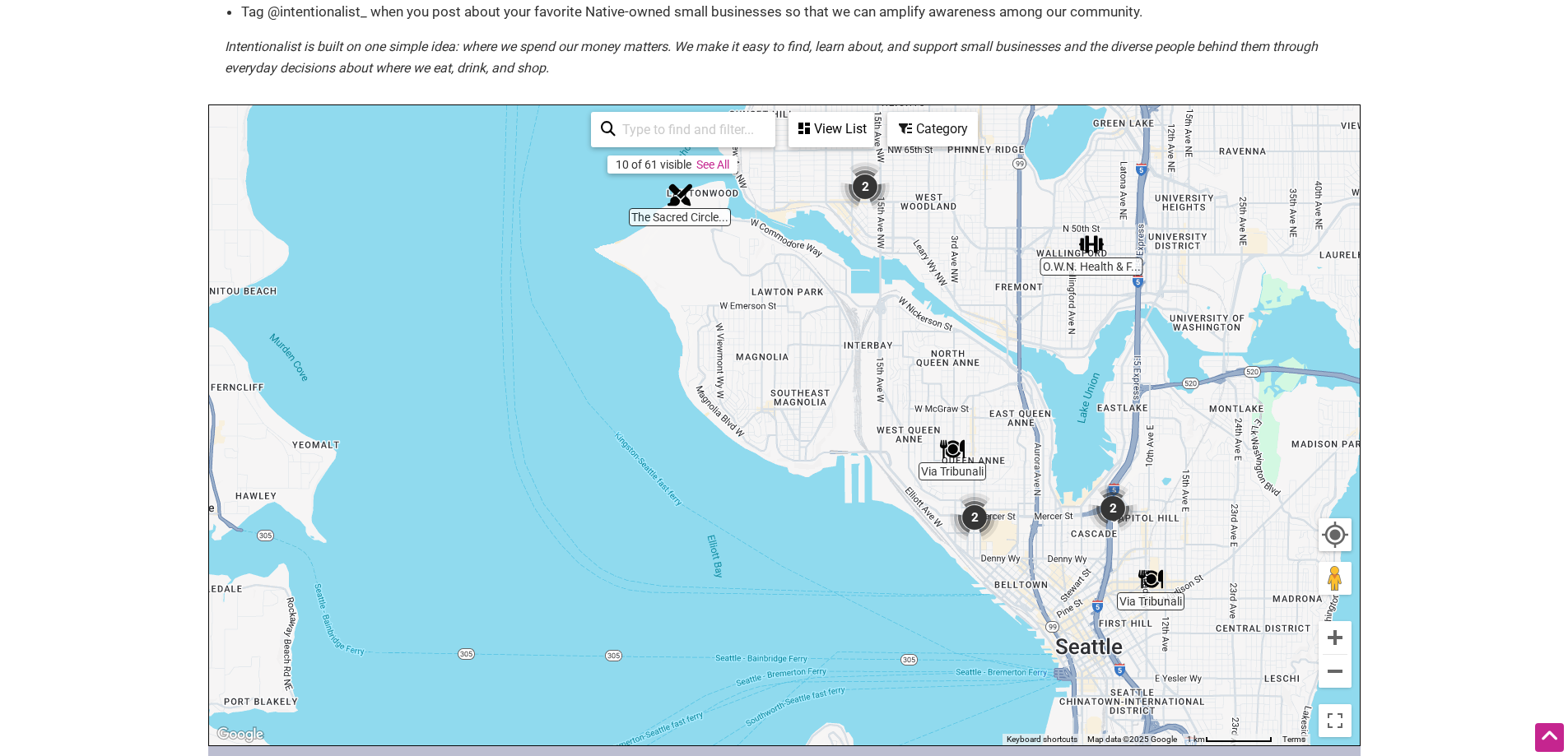
drag, startPoint x: 1286, startPoint y: 436, endPoint x: 1094, endPoint y: 284, distance: 244.9
click at [1094, 284] on div "To navigate, press the arrow keys." at bounding box center [784, 425] width 1151 height 640
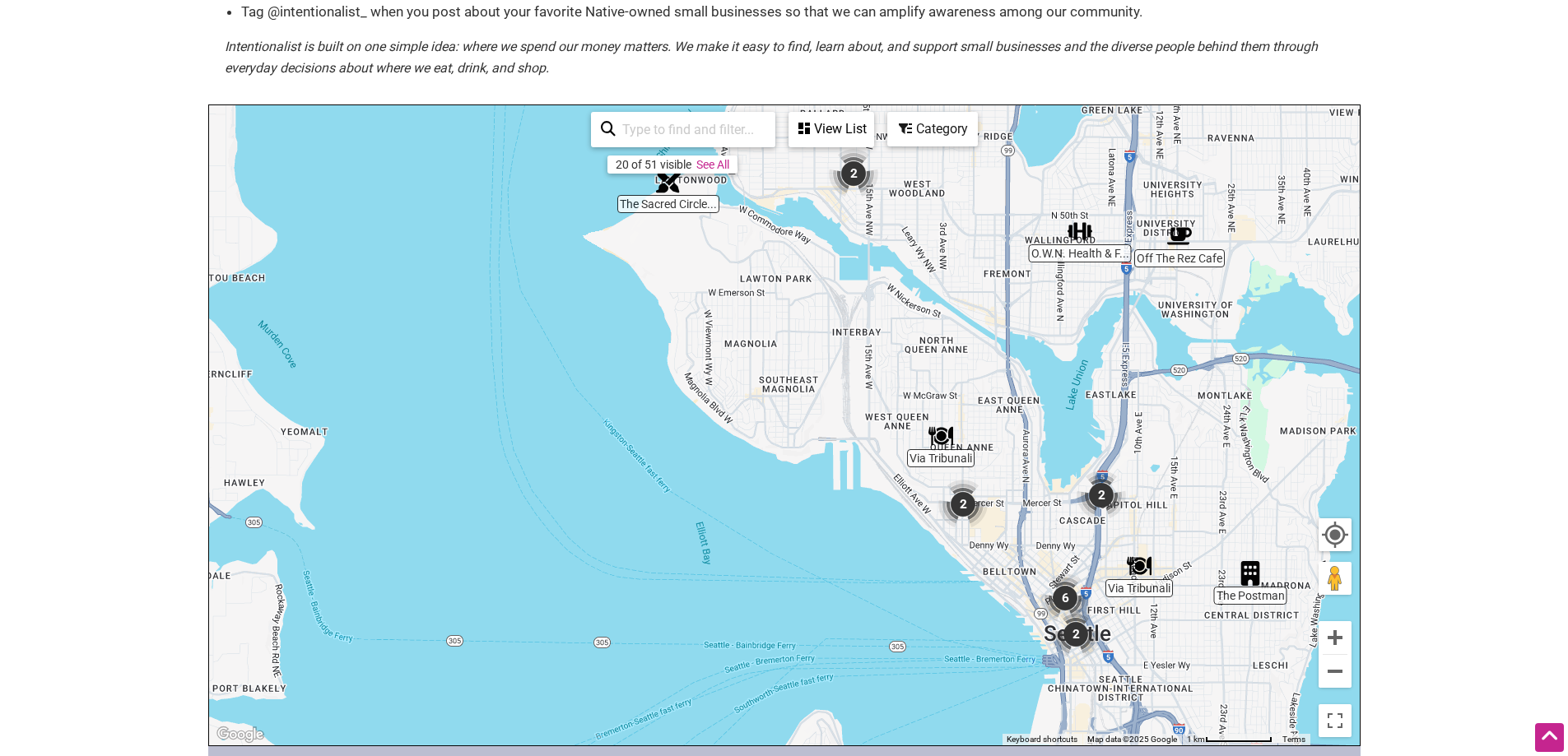
scroll to position [231, 0]
